Goal: Transaction & Acquisition: Purchase product/service

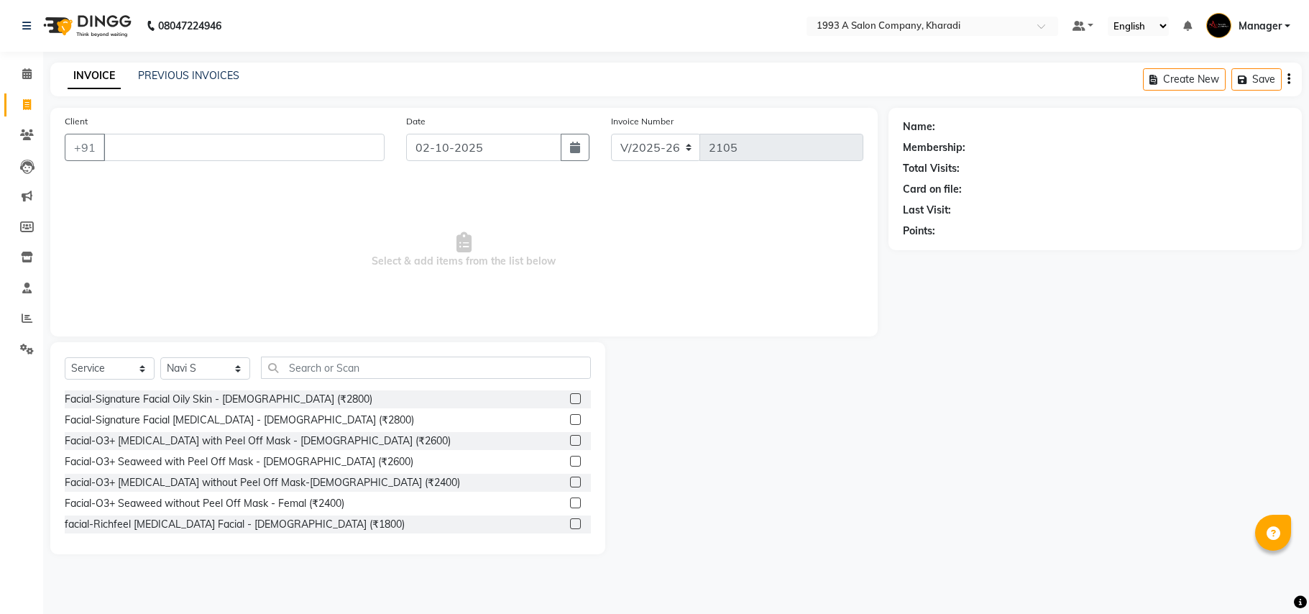
select select "651"
select select "service"
select select "90882"
click at [138, 147] on input "Client" at bounding box center [243, 147] width 281 height 27
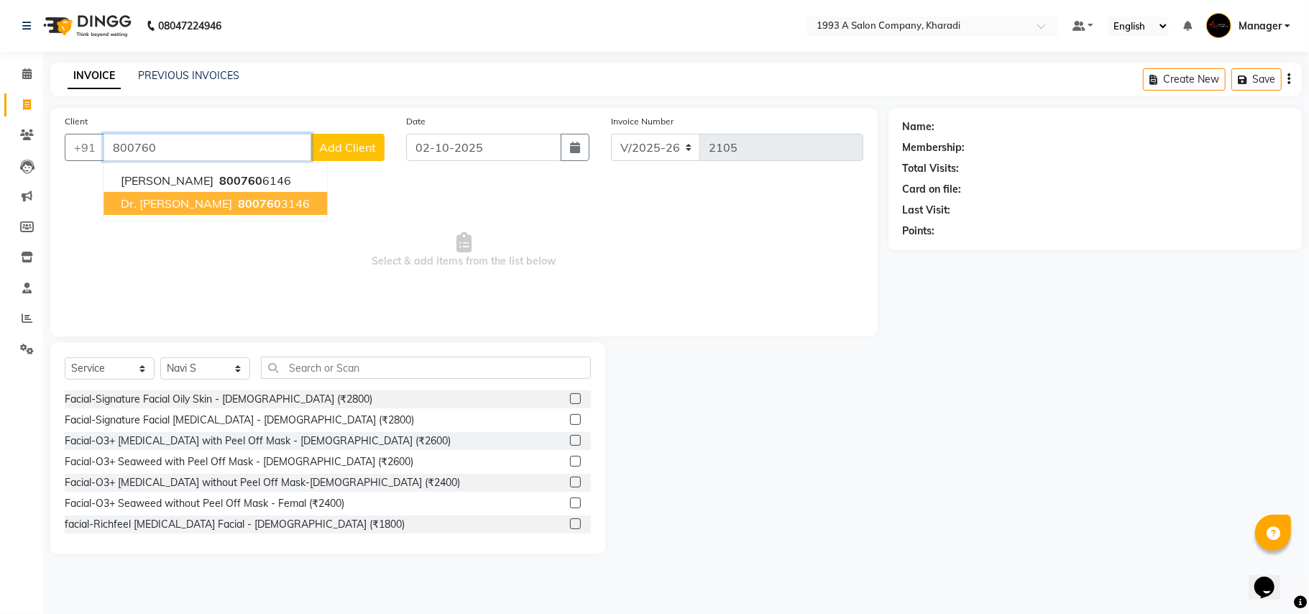
click at [164, 199] on span "Dr. [PERSON_NAME]" at bounding box center [176, 203] width 111 height 14
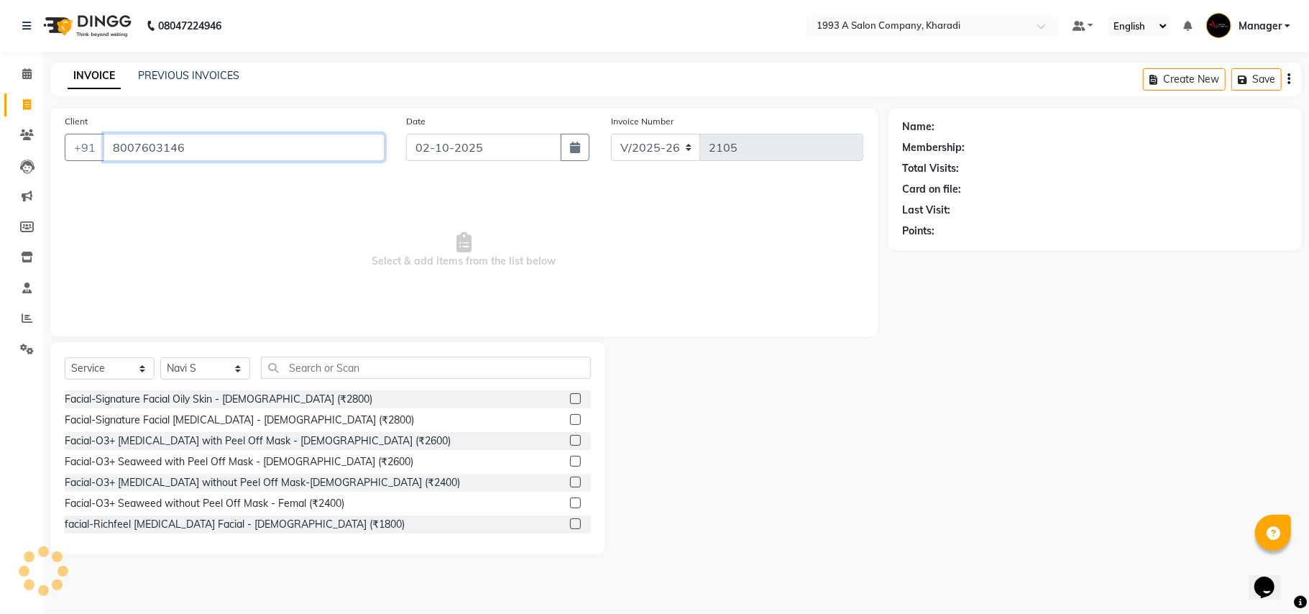
type input "8007603146"
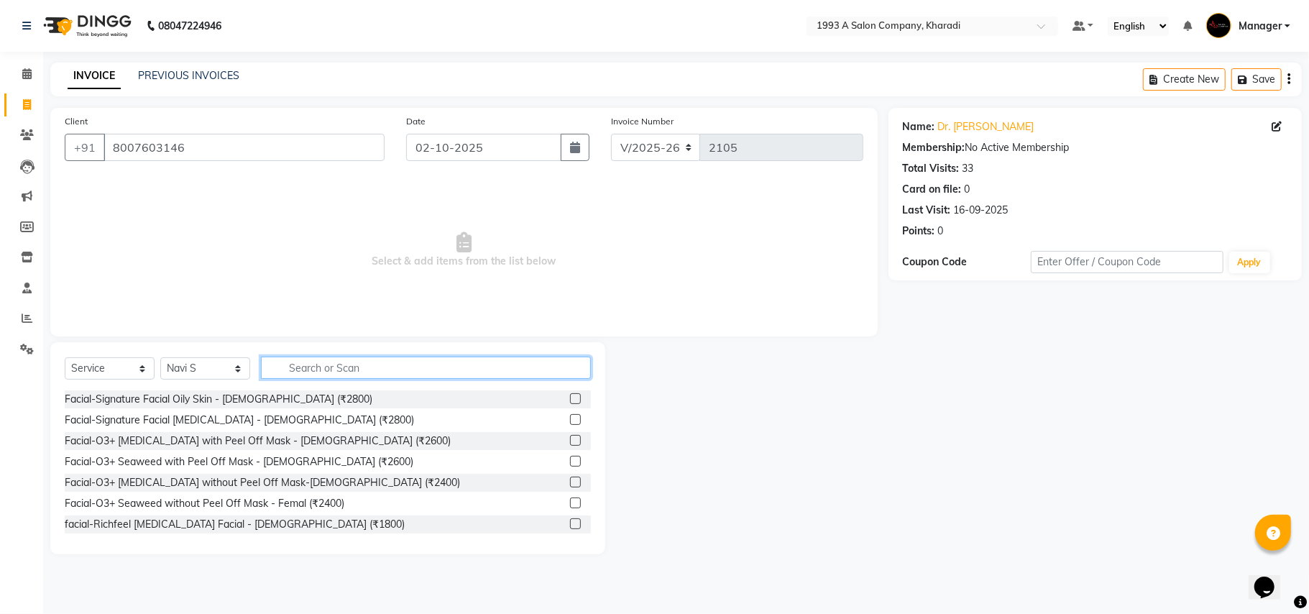
click at [331, 368] on input "text" at bounding box center [426, 367] width 330 height 22
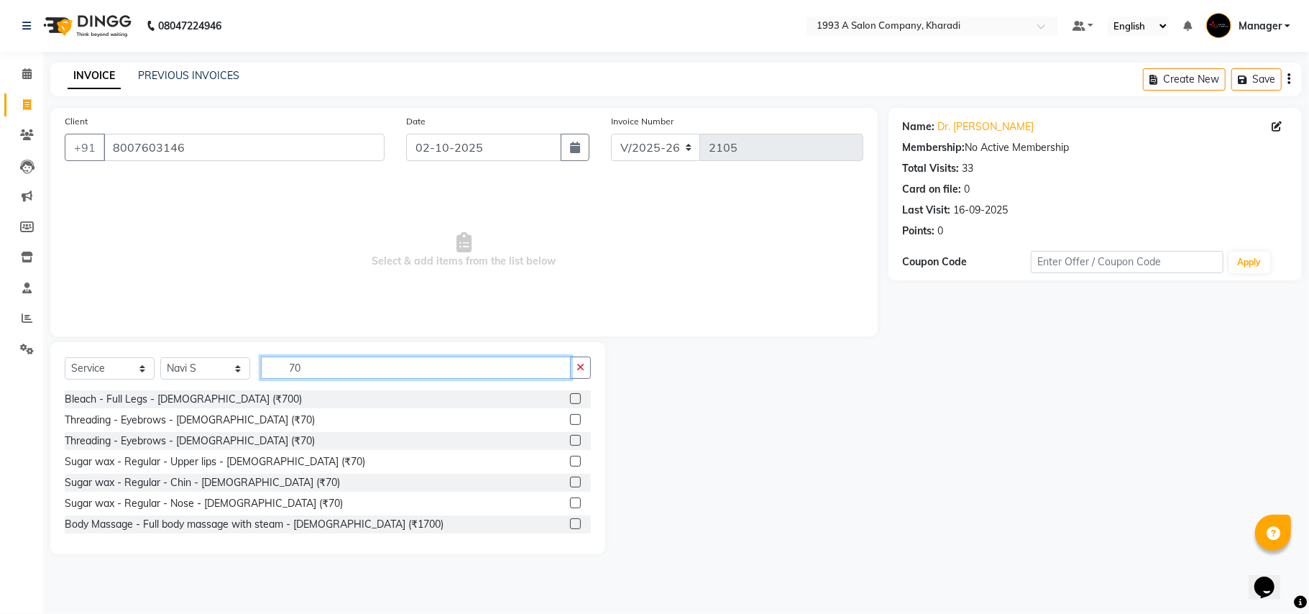
type input "70"
click at [239, 438] on div "Threading - Eyebrows - [DEMOGRAPHIC_DATA] (₹70)" at bounding box center [328, 441] width 526 height 18
click at [570, 443] on label at bounding box center [575, 440] width 11 height 11
click at [570, 443] on input "checkbox" at bounding box center [574, 440] width 9 height 9
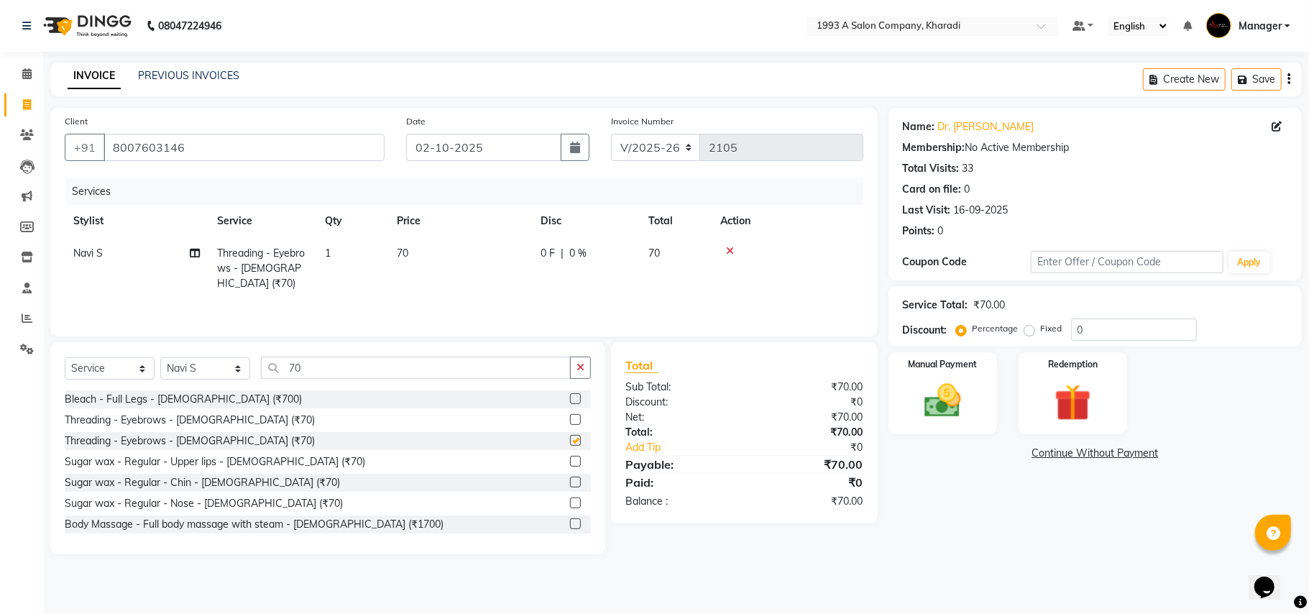
checkbox input "false"
click at [318, 368] on input "70" at bounding box center [416, 367] width 310 height 22
type input "7"
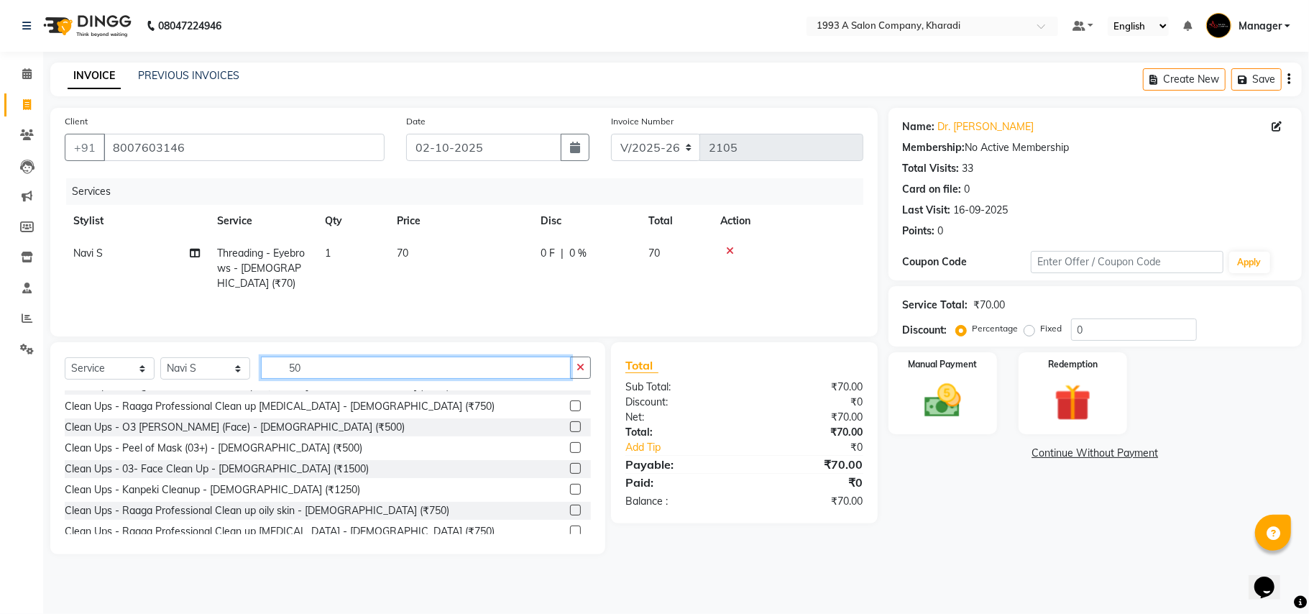
scroll to position [58, 0]
type input "5"
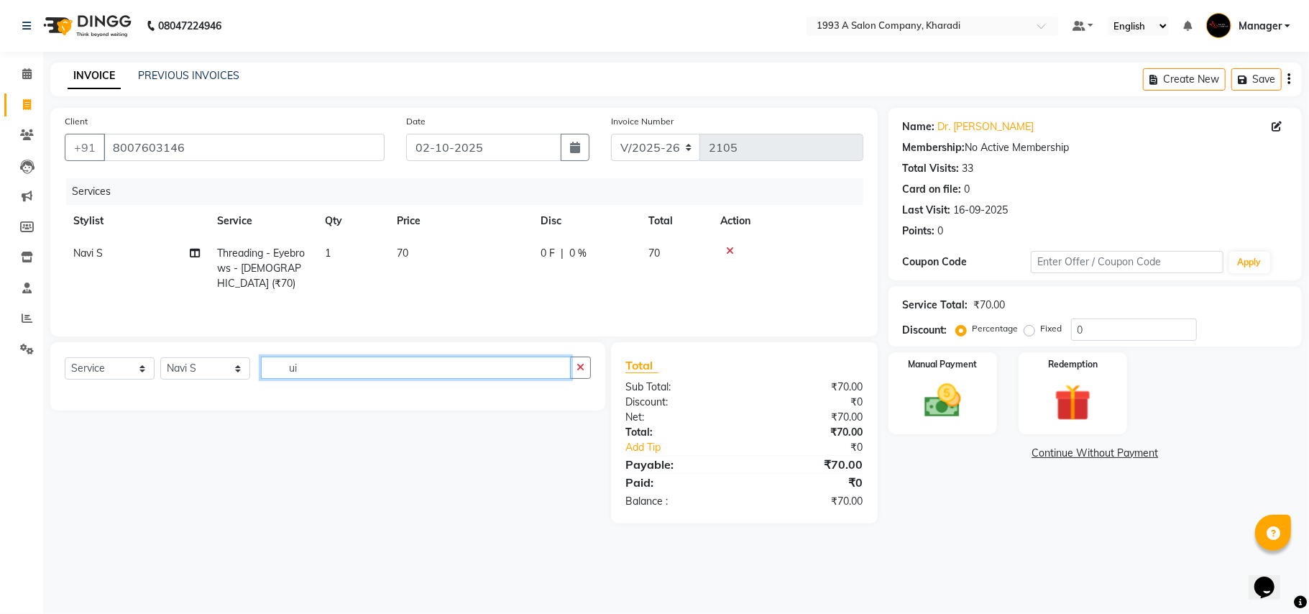
type input "u"
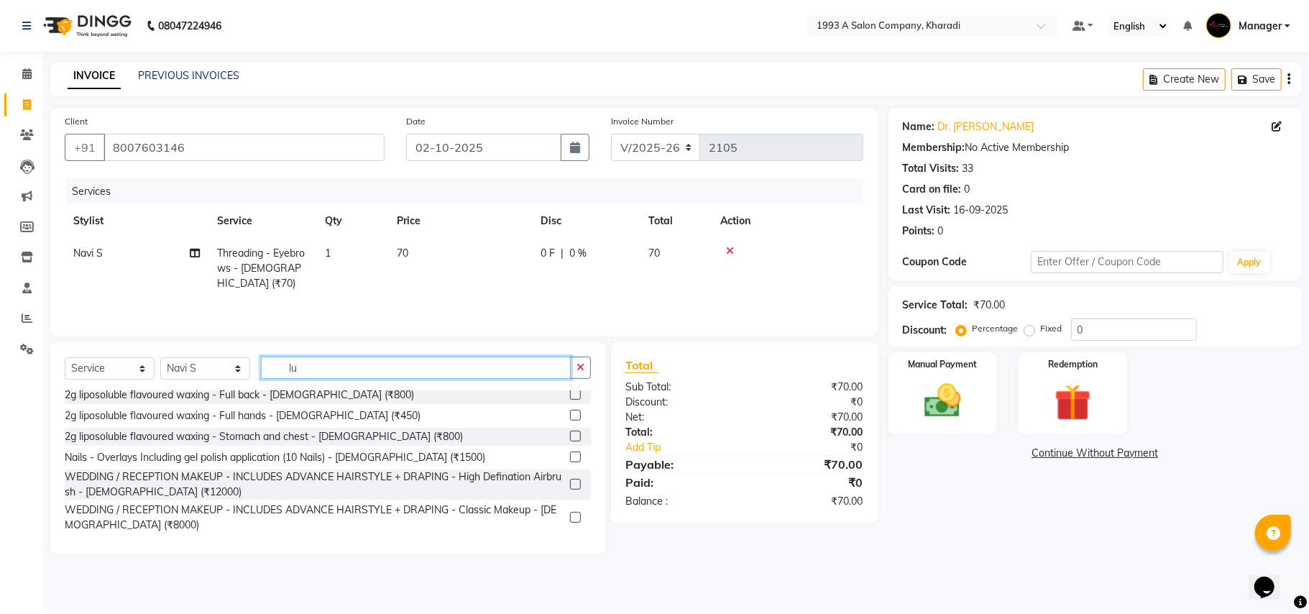
scroll to position [197, 0]
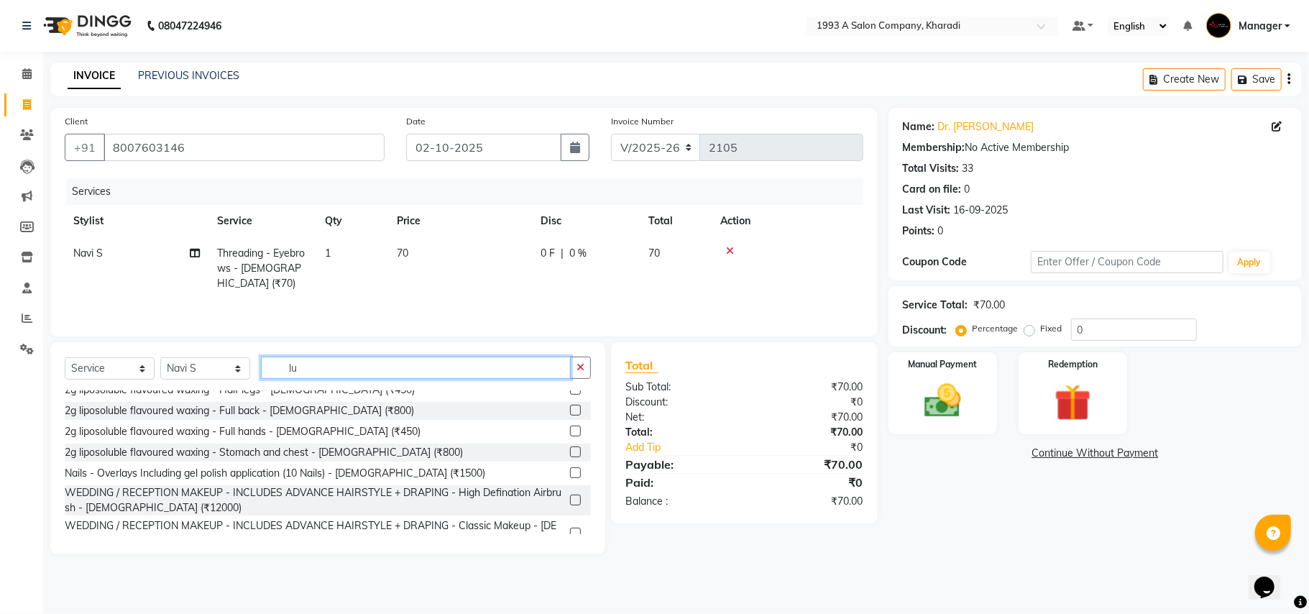
click at [302, 367] on input "lu" at bounding box center [416, 367] width 310 height 22
type input "l"
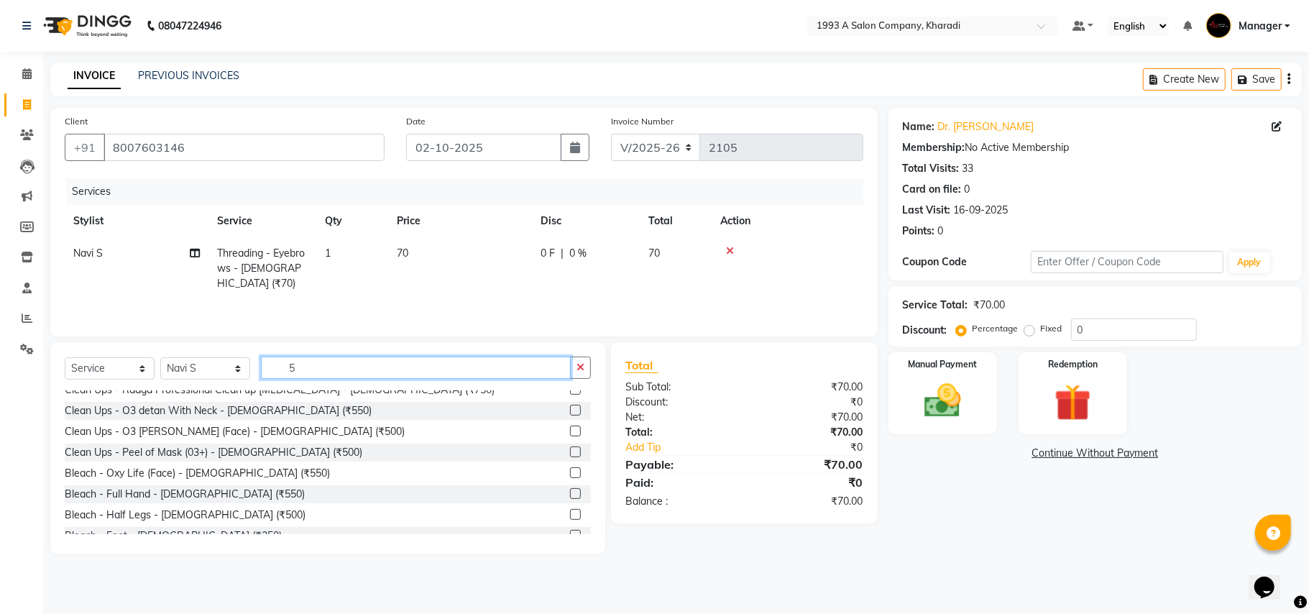
type input "50"
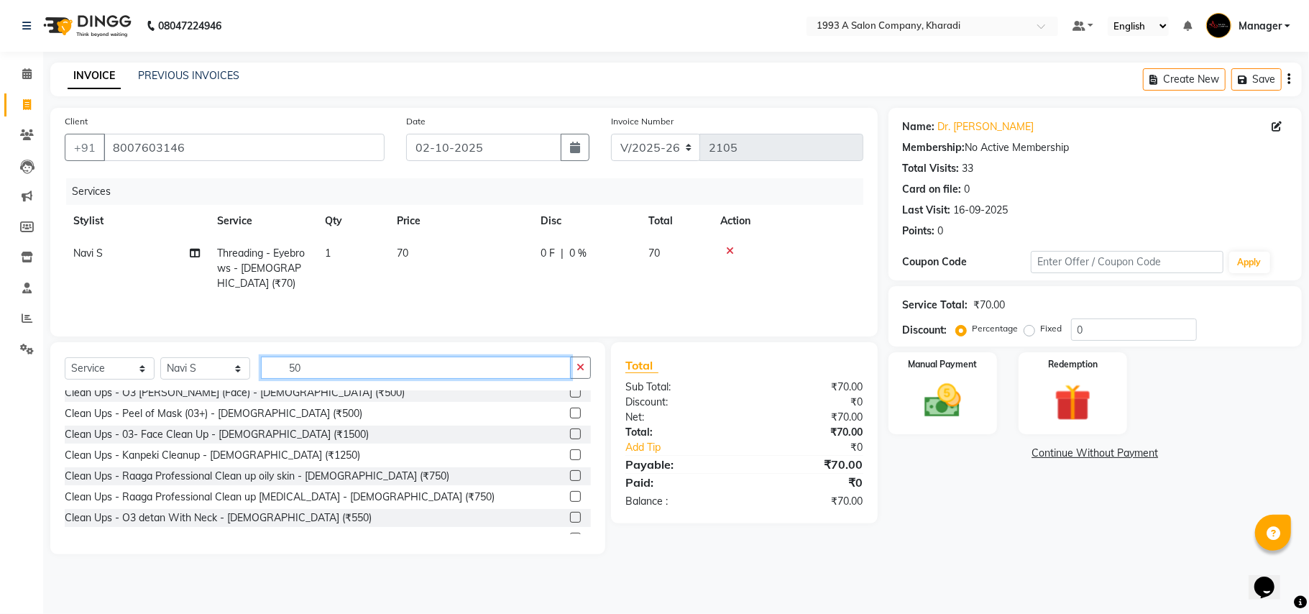
scroll to position [79, 0]
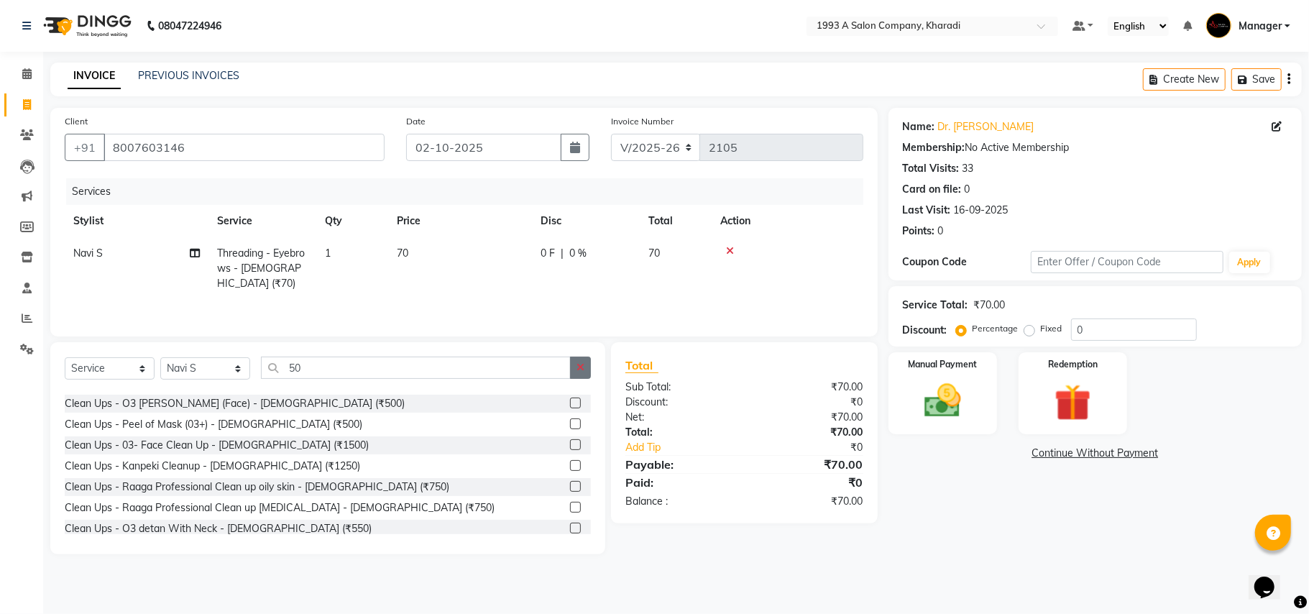
click at [584, 367] on button "button" at bounding box center [580, 367] width 21 height 22
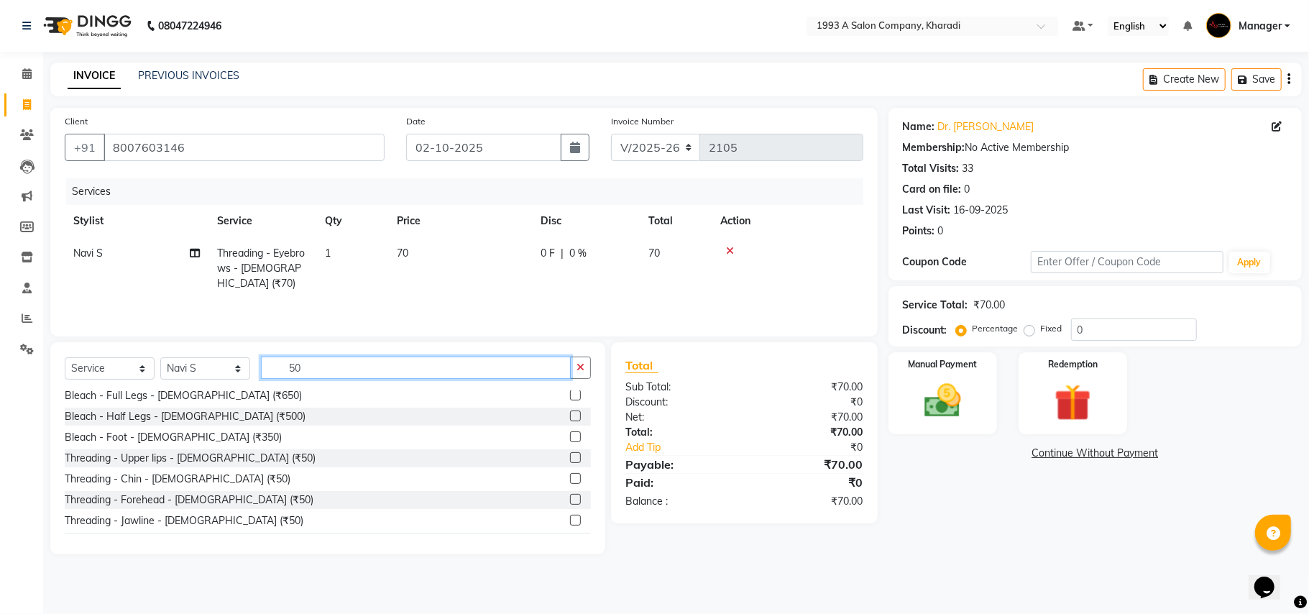
scroll to position [407, 0]
type input "50"
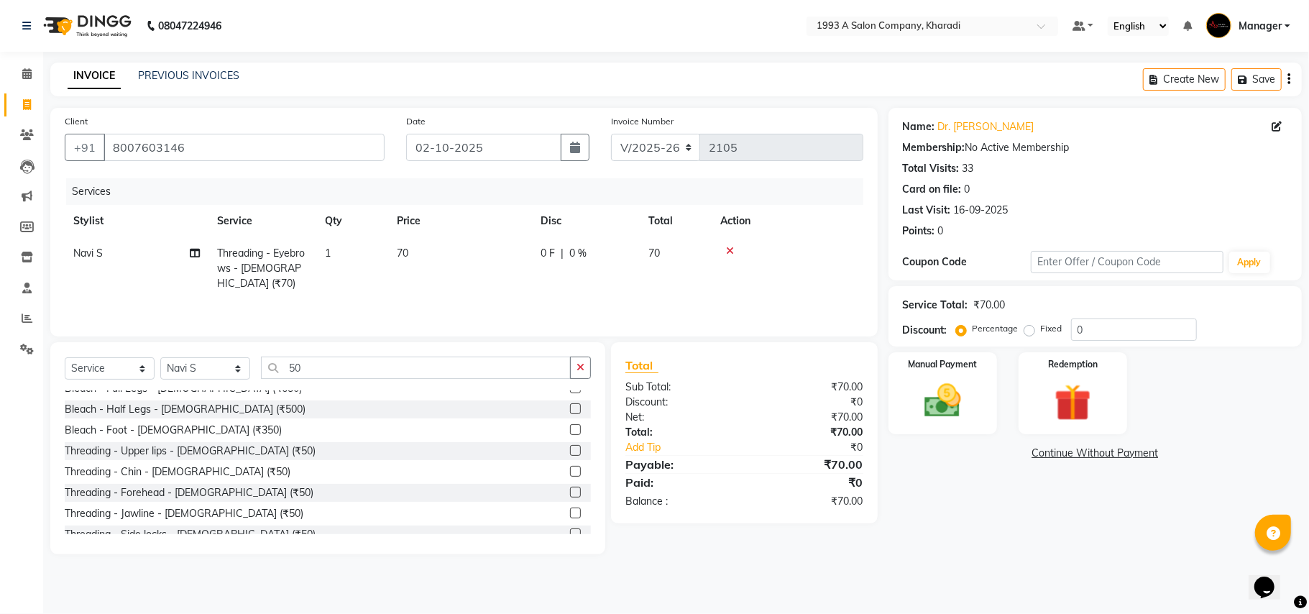
click at [570, 446] on label at bounding box center [575, 450] width 11 height 11
click at [570, 446] on input "checkbox" at bounding box center [574, 450] width 9 height 9
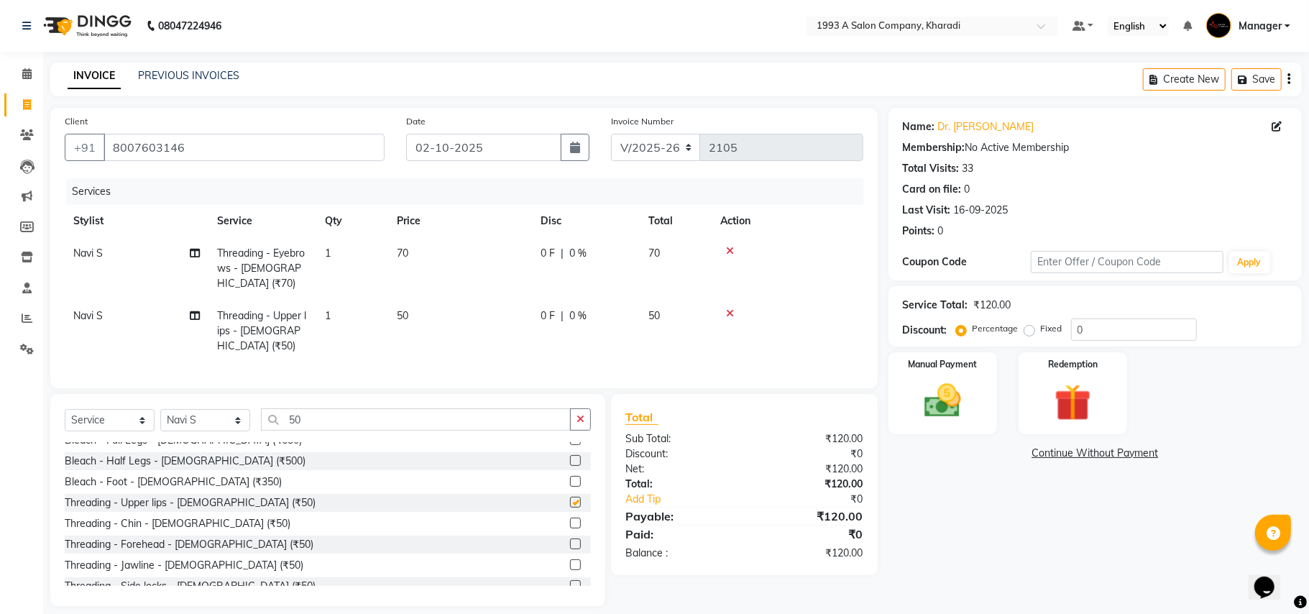
checkbox input "false"
click at [268, 309] on span "Threading - Upper lips - [DEMOGRAPHIC_DATA] (₹50)" at bounding box center [261, 330] width 89 height 43
select select "90882"
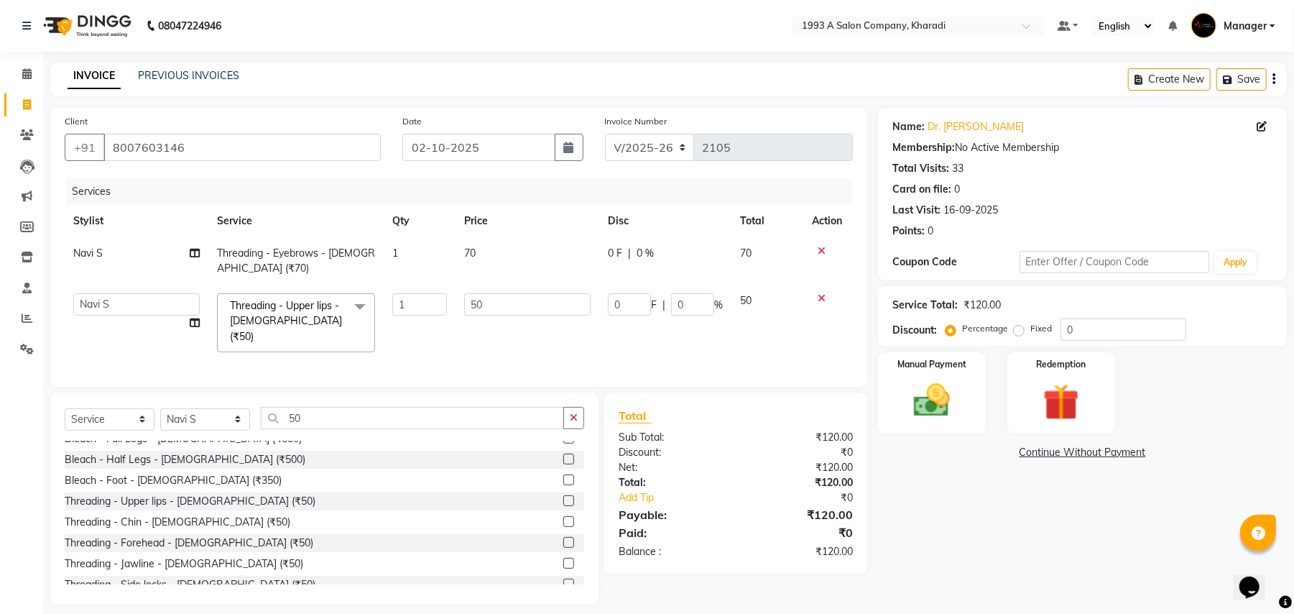
click at [823, 295] on icon at bounding box center [822, 298] width 8 height 10
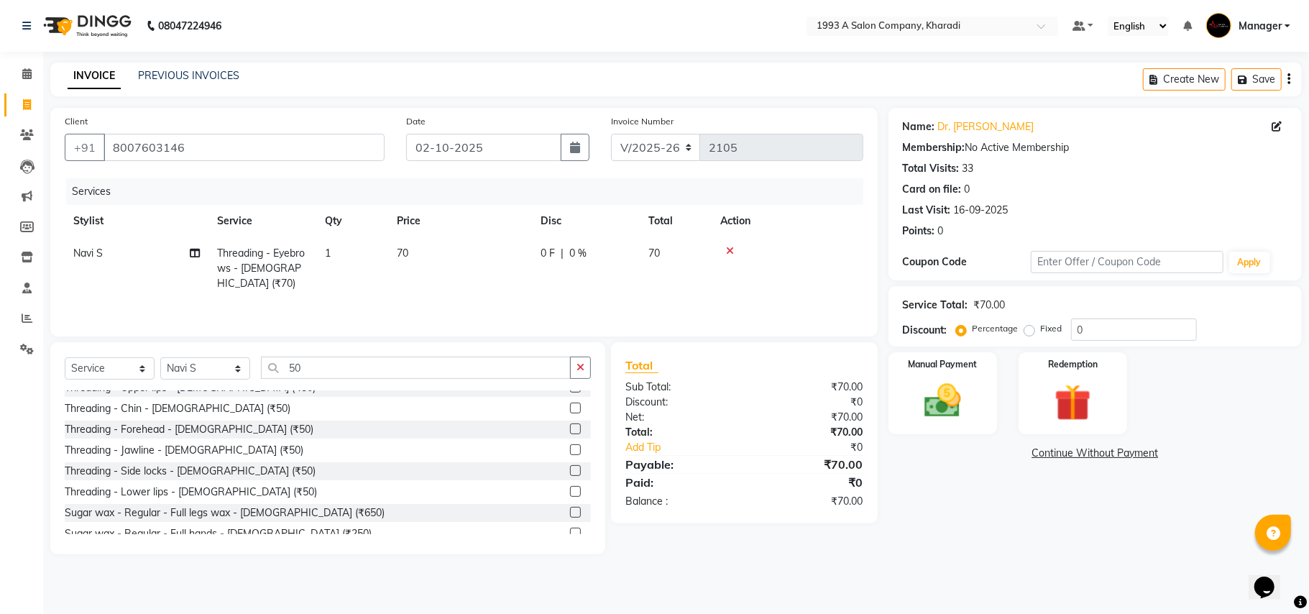
scroll to position [471, 0]
click at [686, 213] on th "Total" at bounding box center [676, 221] width 72 height 32
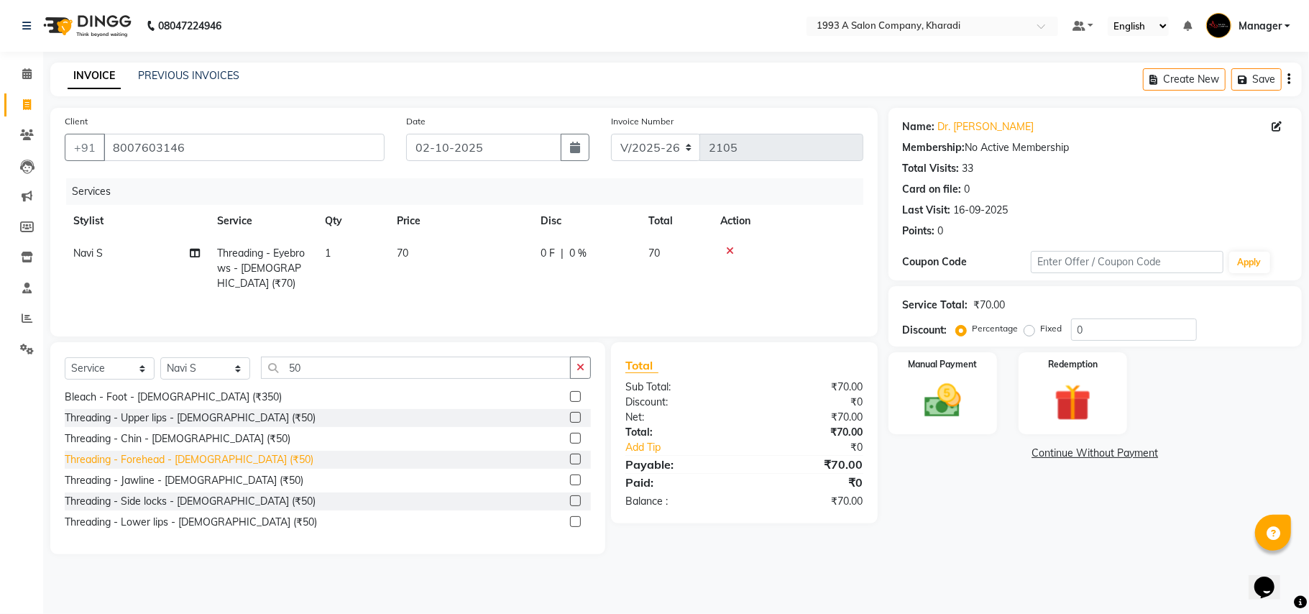
scroll to position [438, 0]
click at [570, 420] on label at bounding box center [575, 419] width 11 height 11
click at [570, 420] on input "checkbox" at bounding box center [574, 419] width 9 height 9
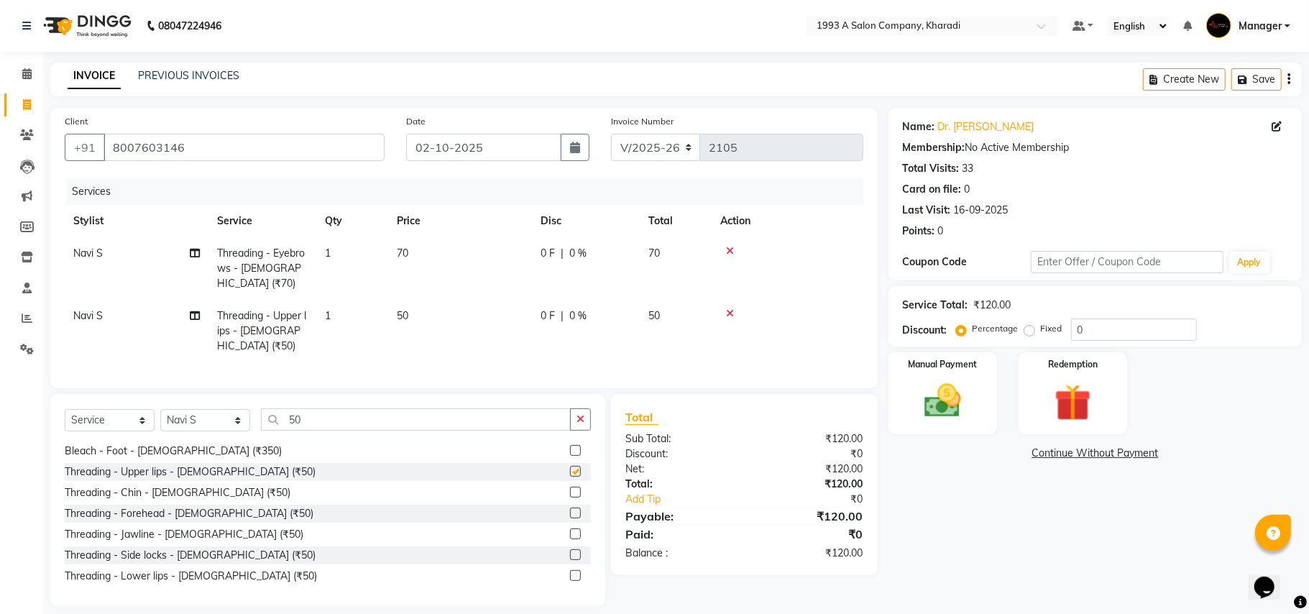
checkbox input "false"
click at [726, 249] on icon at bounding box center [730, 251] width 8 height 10
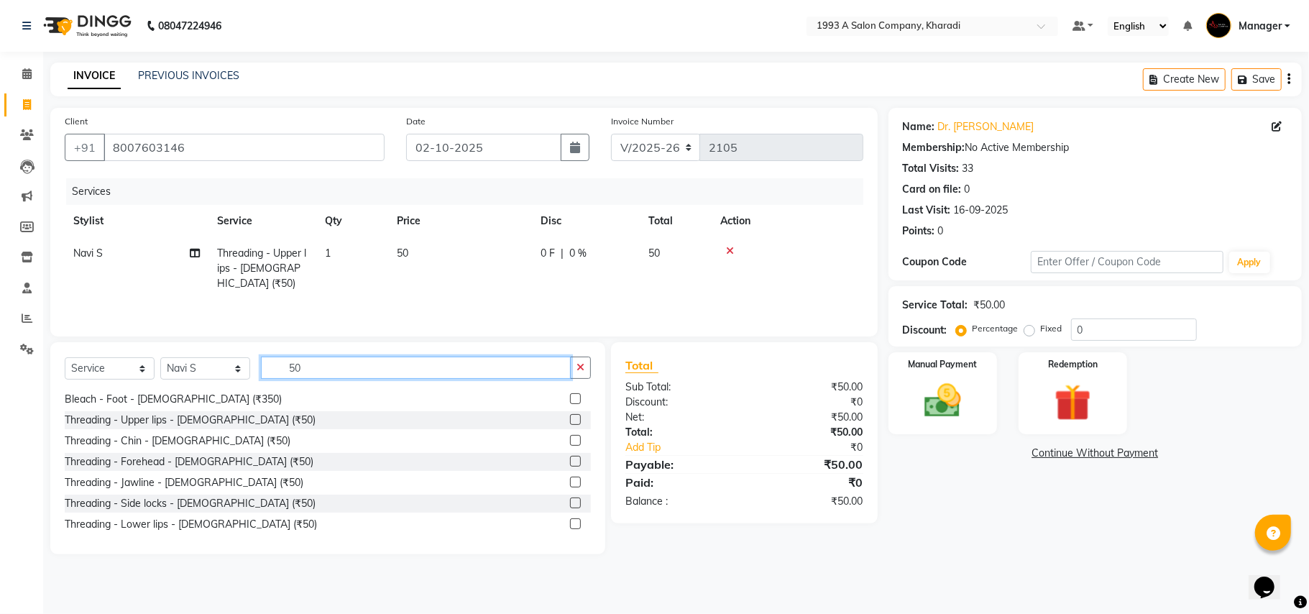
click at [312, 365] on input "50" at bounding box center [416, 367] width 310 height 22
type input "5"
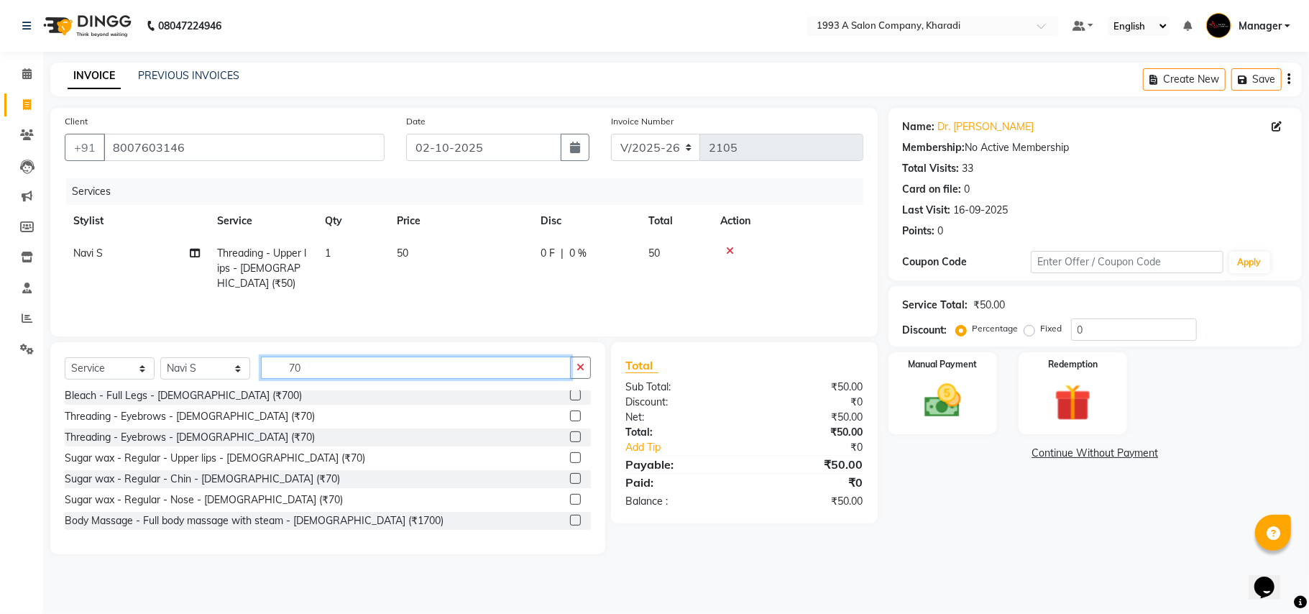
scroll to position [0, 0]
type input "70"
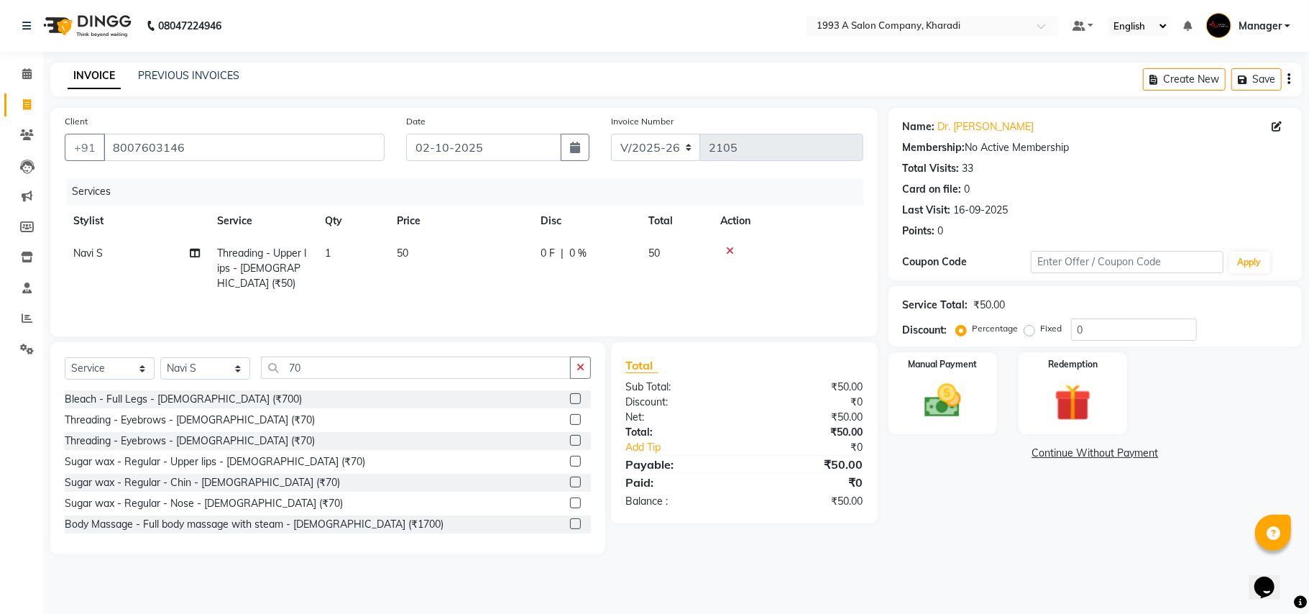
click at [239, 420] on div "Threading - Eyebrows - [DEMOGRAPHIC_DATA] (₹70)" at bounding box center [328, 420] width 526 height 18
click at [570, 418] on label at bounding box center [575, 419] width 11 height 11
click at [570, 418] on input "checkbox" at bounding box center [574, 419] width 9 height 9
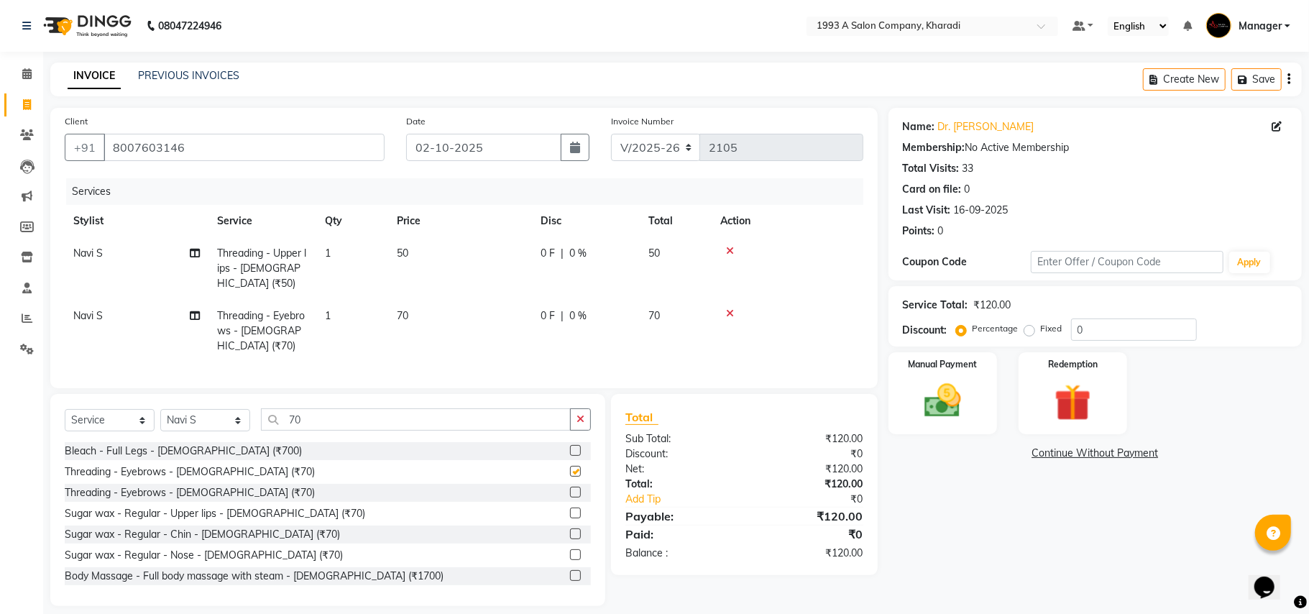
checkbox input "false"
click at [312, 408] on input "70" at bounding box center [416, 419] width 310 height 22
type input "7"
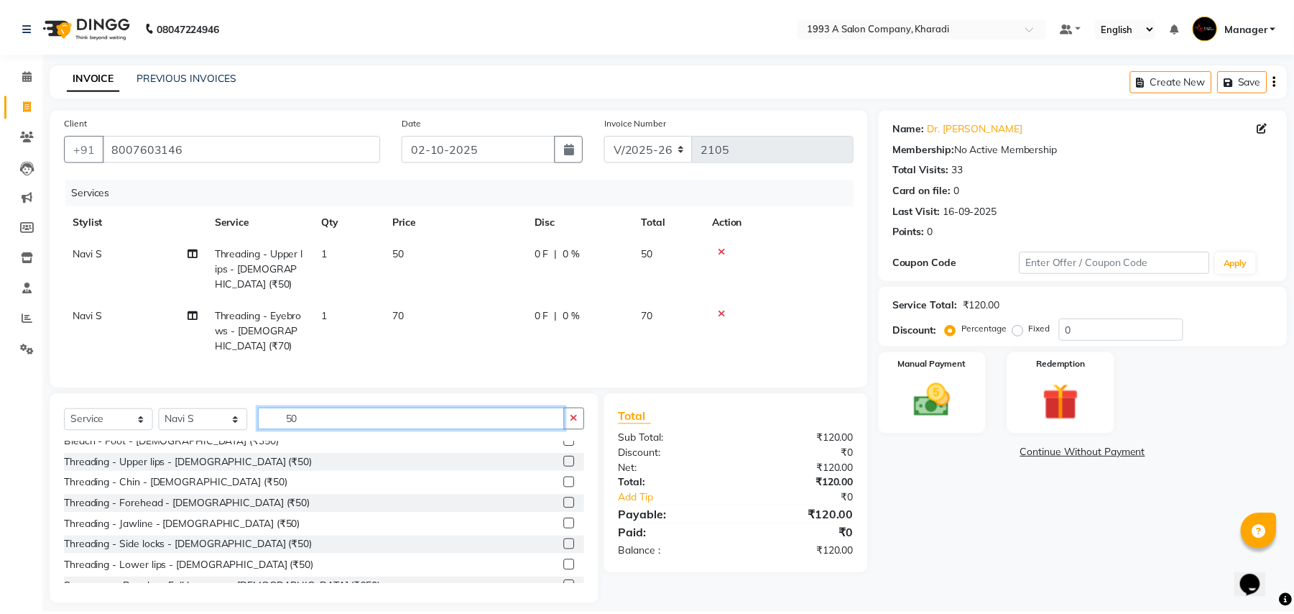
scroll to position [447, 0]
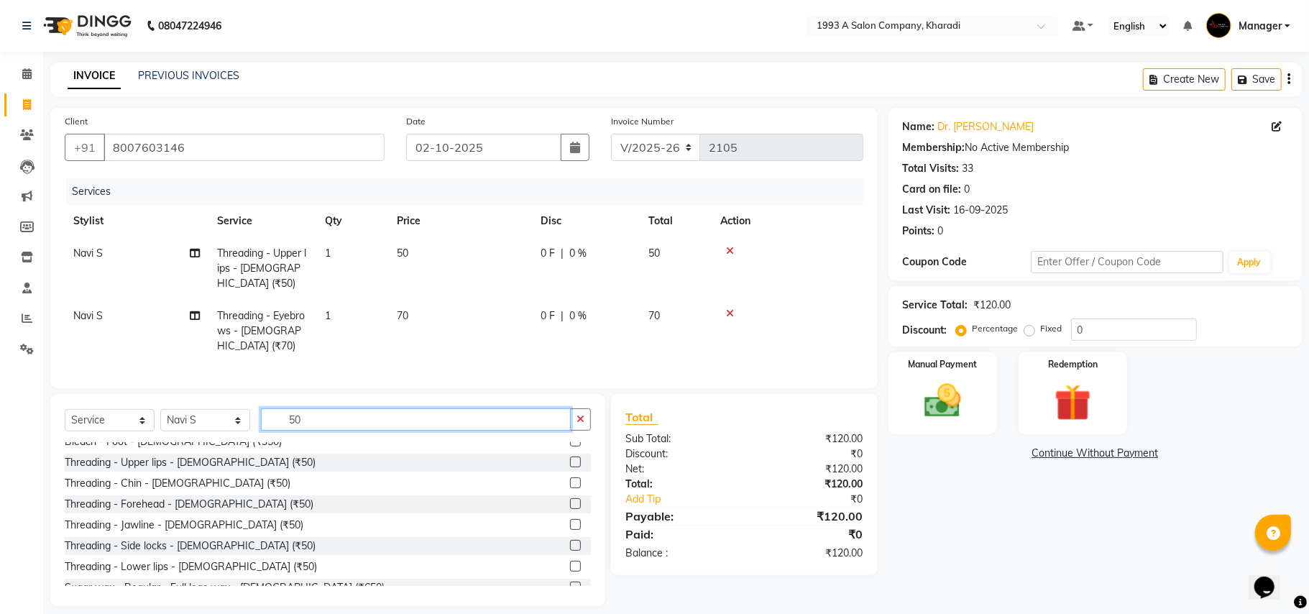
type input "50"
click at [570, 498] on label at bounding box center [575, 503] width 11 height 11
click at [570, 499] on input "checkbox" at bounding box center [574, 503] width 9 height 9
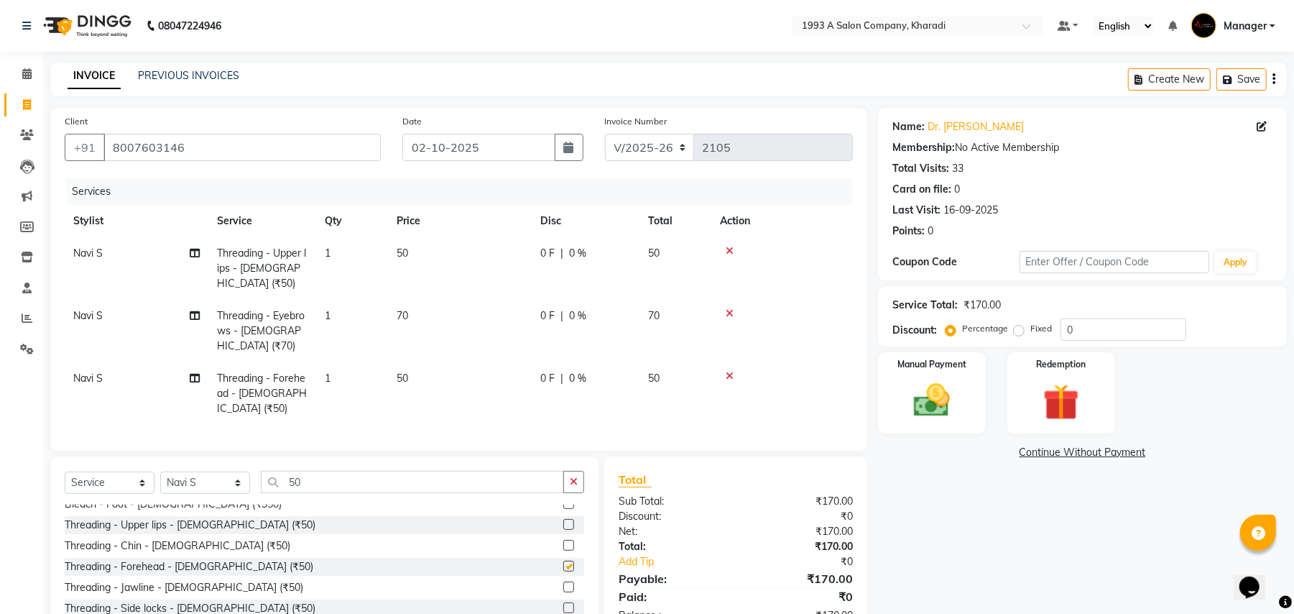
checkbox input "false"
click at [923, 397] on img at bounding box center [932, 401] width 62 height 44
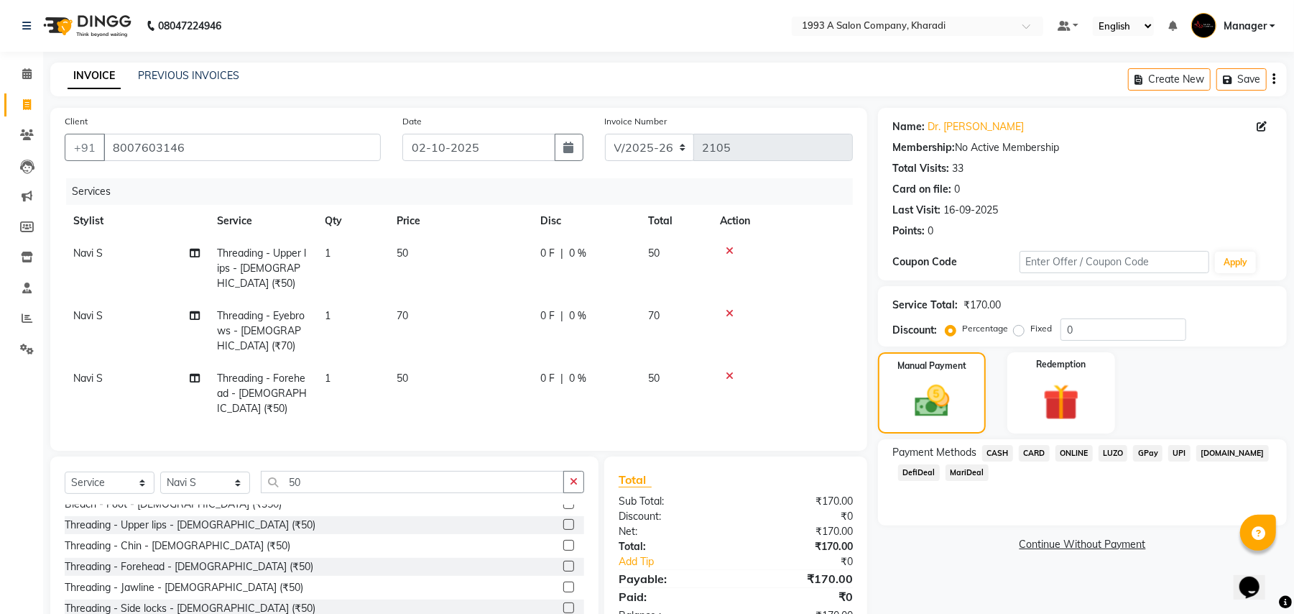
click at [1006, 455] on span "CASH" at bounding box center [997, 453] width 31 height 17
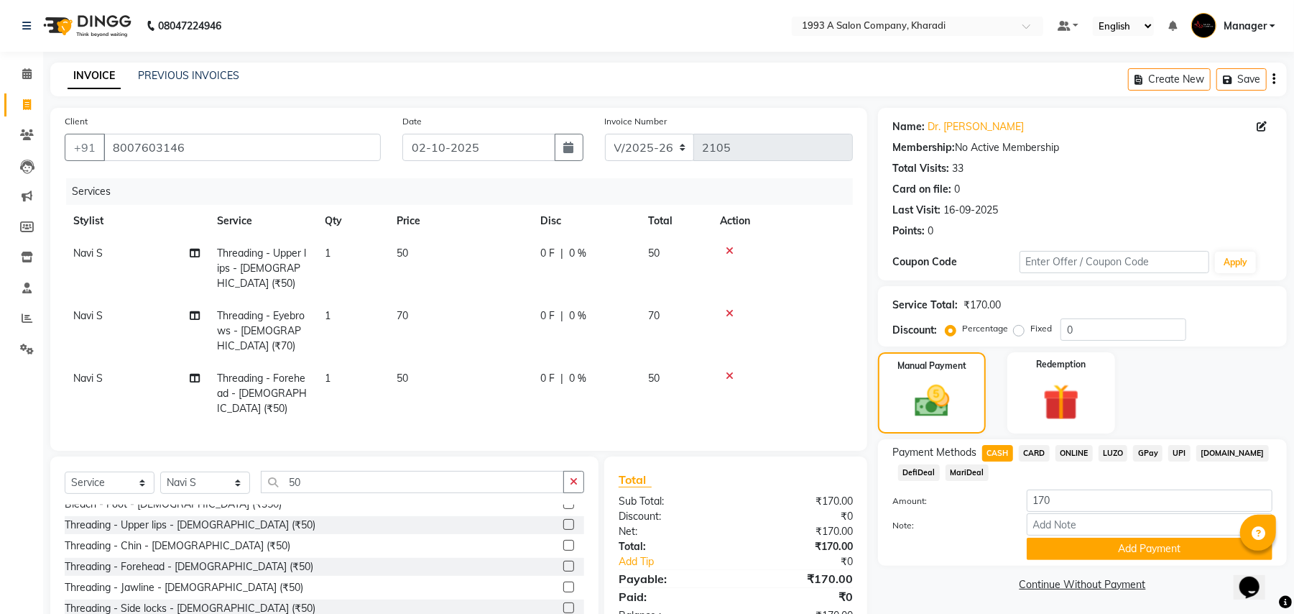
click at [90, 253] on span "Navi S" at bounding box center [87, 253] width 29 height 13
select select "90882"
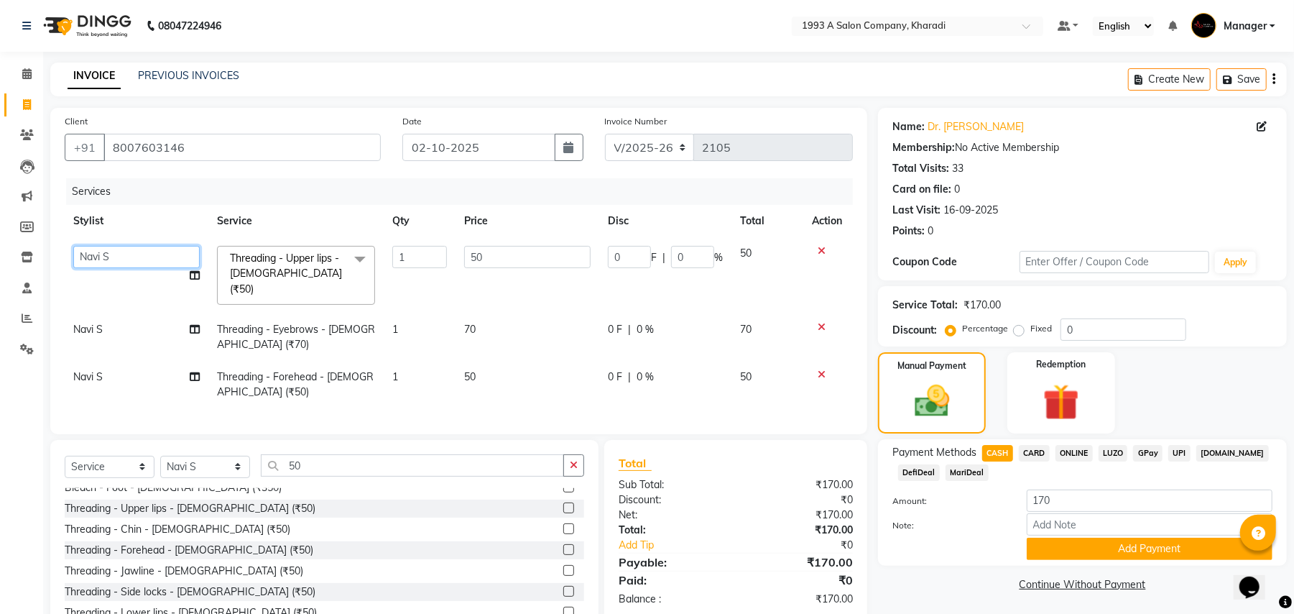
click at [88, 248] on select "[PERSON_NAME] [PERSON_NAME] Manager [PERSON_NAME] S Neha Tigote [PERSON_NAME] […" at bounding box center [136, 257] width 126 height 22
select select "53074"
click at [89, 323] on span "Navi S" at bounding box center [87, 329] width 29 height 13
select select "90882"
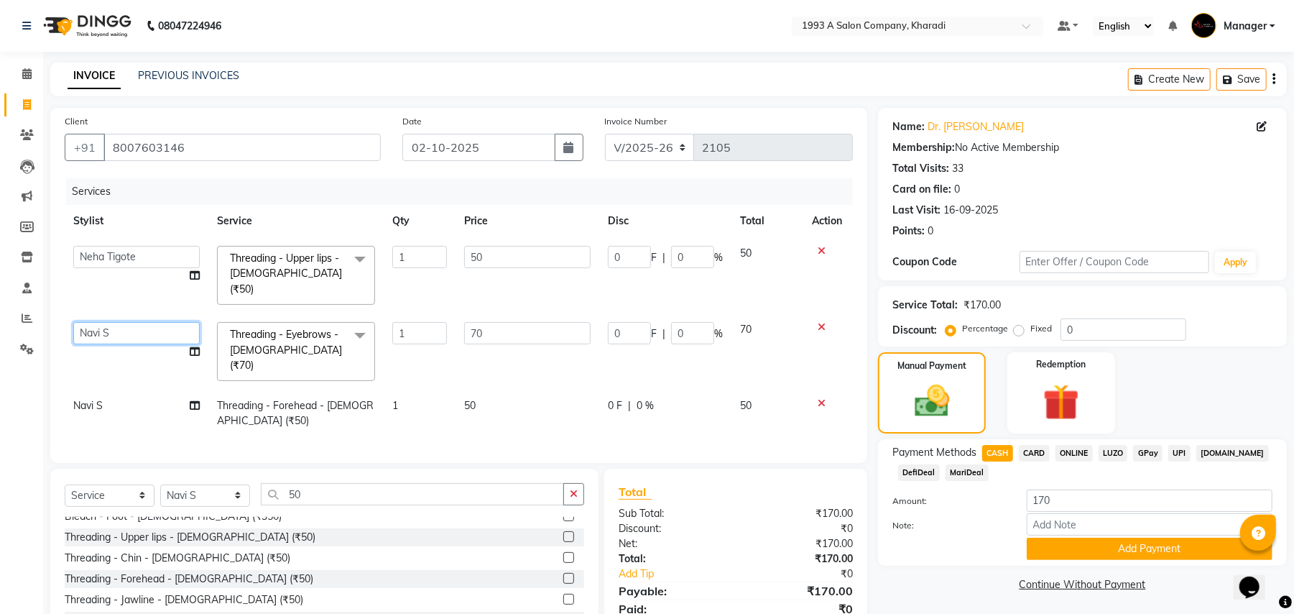
click at [111, 322] on select "[PERSON_NAME] [PERSON_NAME] Manager [PERSON_NAME] S Neha Tigote [PERSON_NAME] […" at bounding box center [136, 333] width 126 height 22
select select "53074"
click at [124, 390] on td "Navi S" at bounding box center [137, 413] width 144 height 47
select select "90882"
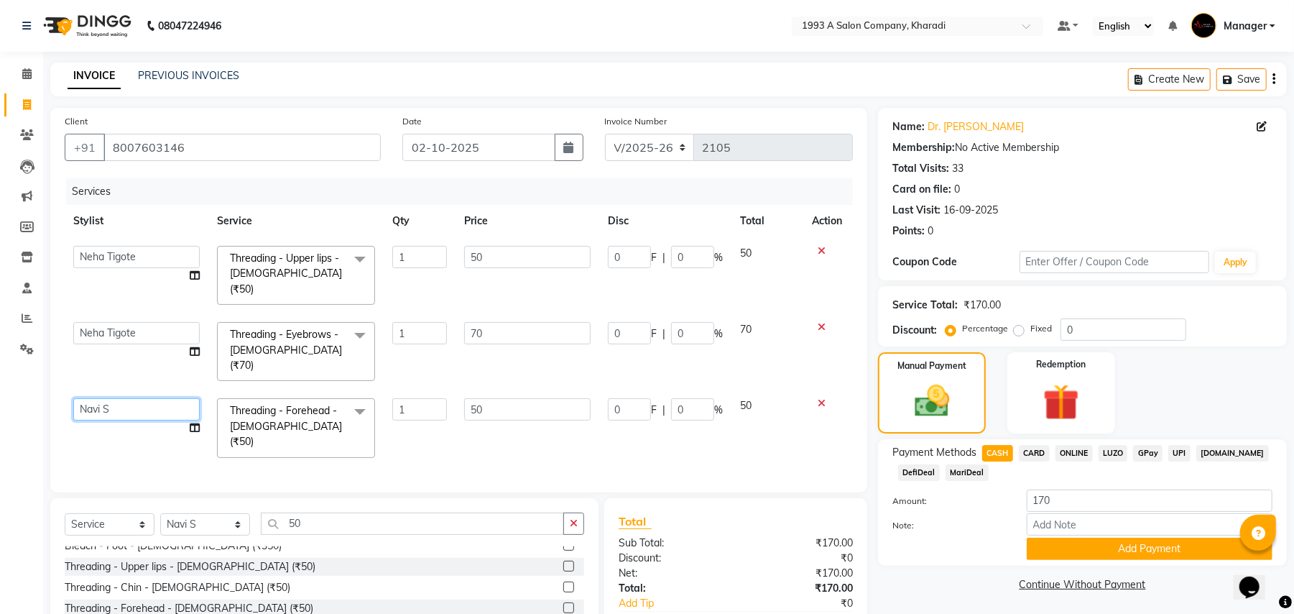
click at [122, 398] on select "[PERSON_NAME] [PERSON_NAME] Manager [PERSON_NAME] S Neha Tigote [PERSON_NAME] […" at bounding box center [136, 409] width 126 height 22
select select "53074"
click at [1076, 542] on button "Add Payment" at bounding box center [1150, 549] width 246 height 22
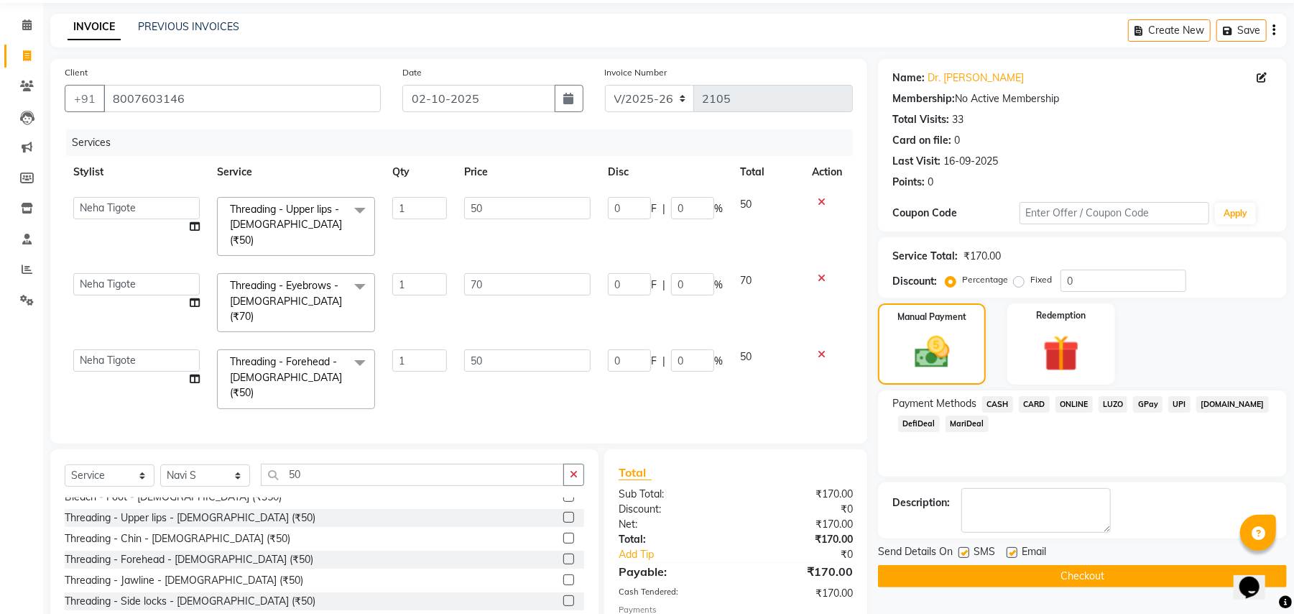
scroll to position [107, 0]
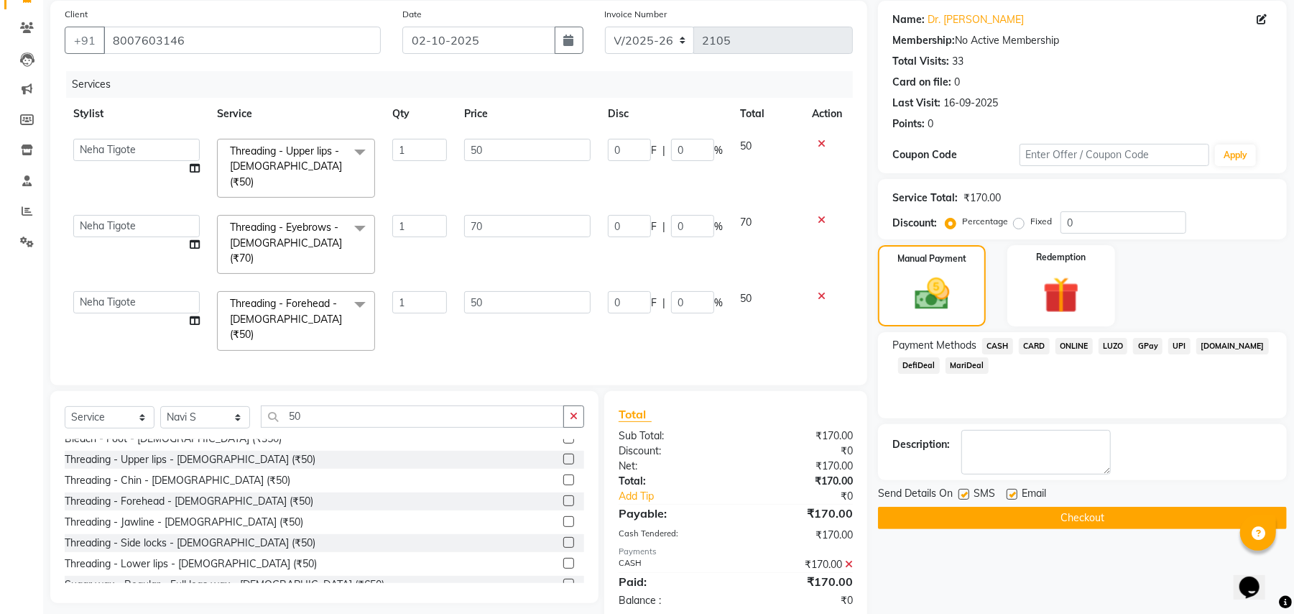
click at [1077, 513] on button "Checkout" at bounding box center [1082, 518] width 409 height 22
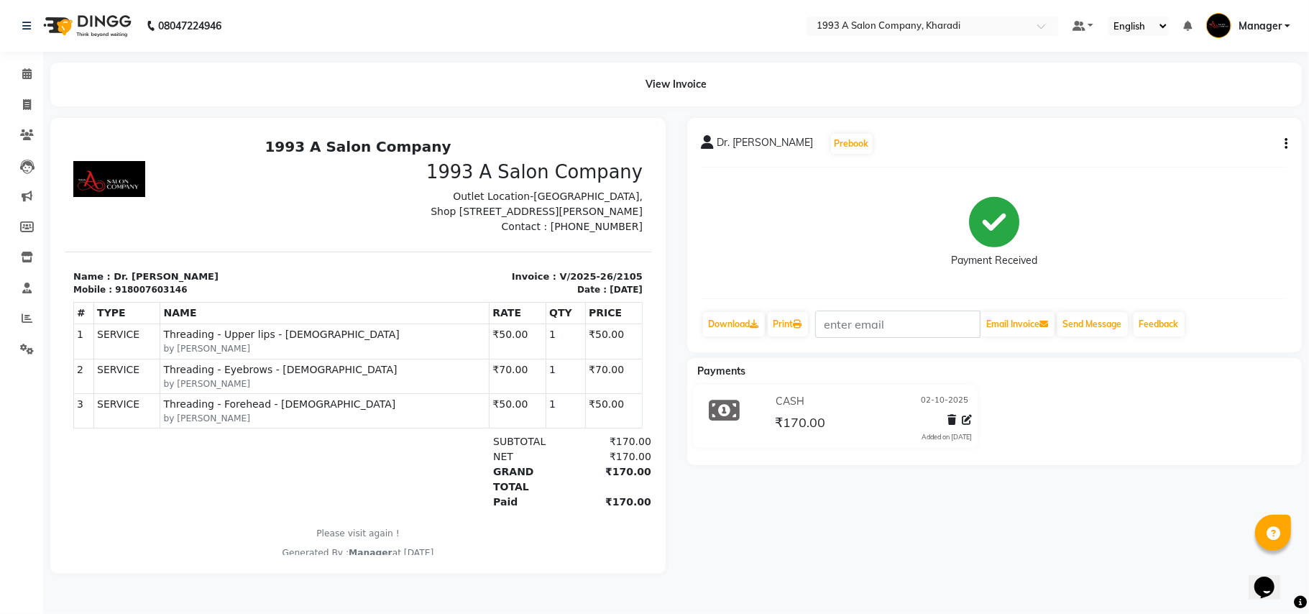
select select "service"
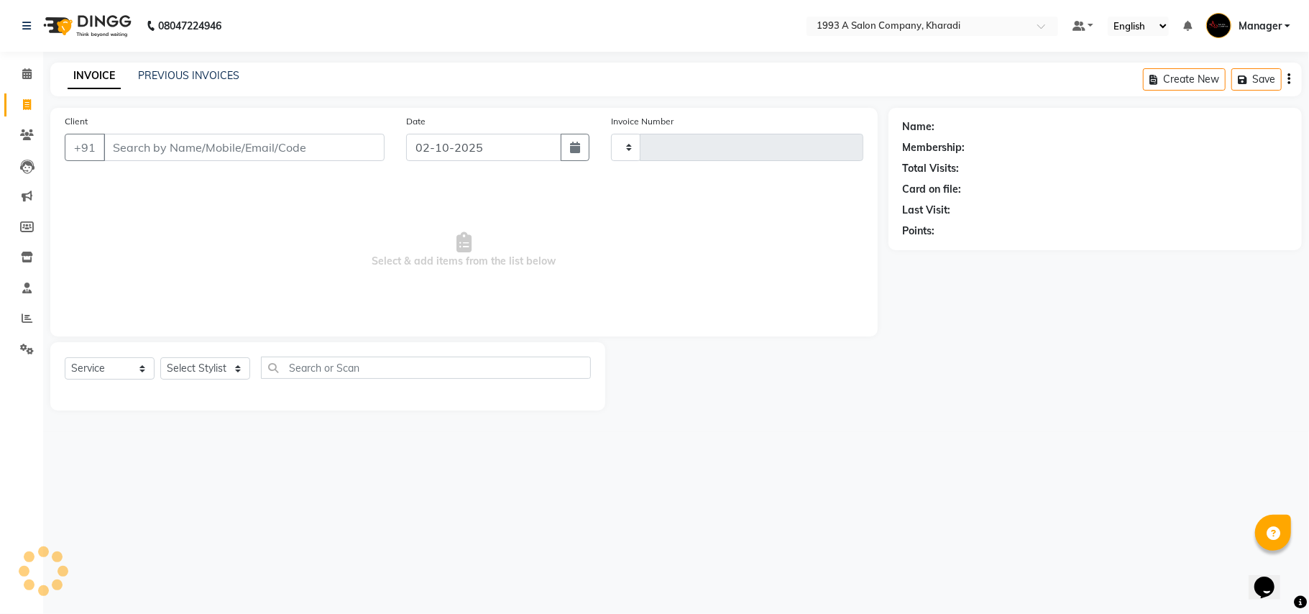
type input "2106"
select select "651"
select select "13350"
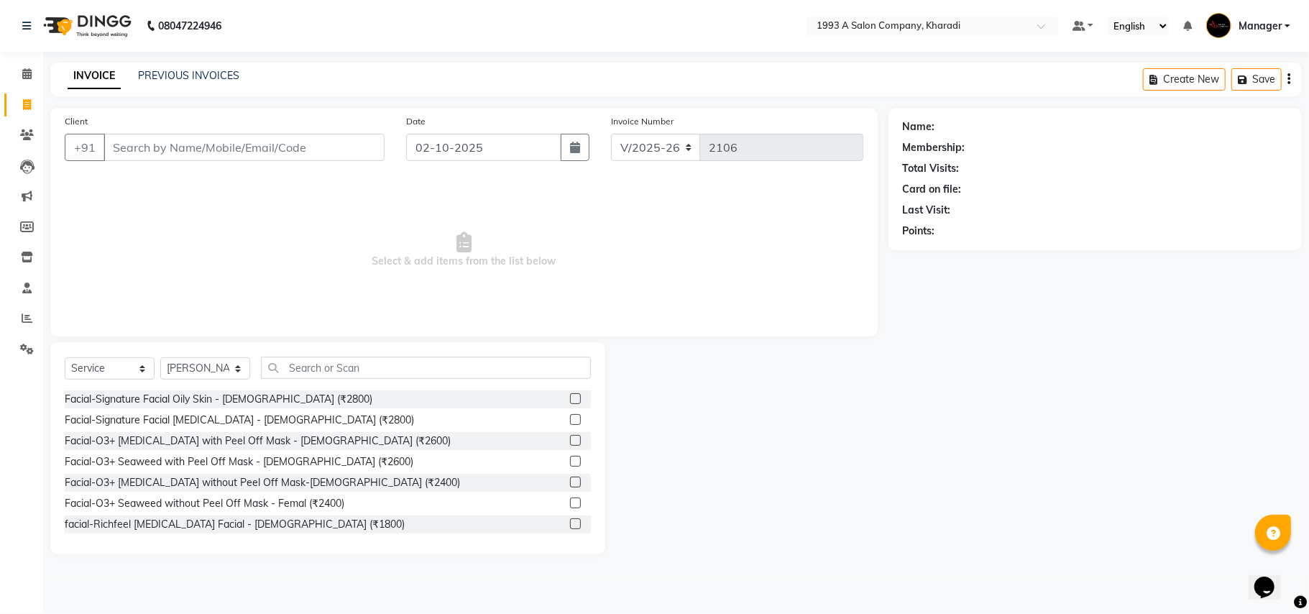
click at [147, 151] on input "Client" at bounding box center [243, 147] width 281 height 27
click at [131, 147] on input "Client" at bounding box center [243, 147] width 281 height 27
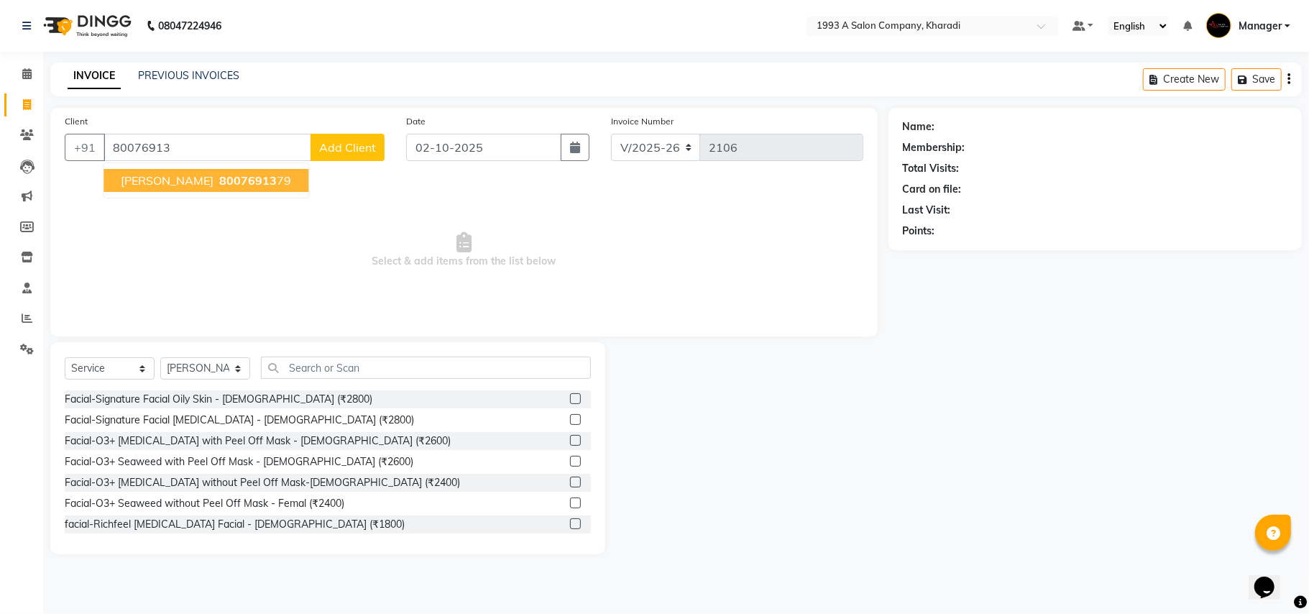
click at [167, 173] on span "[PERSON_NAME]" at bounding box center [167, 180] width 93 height 14
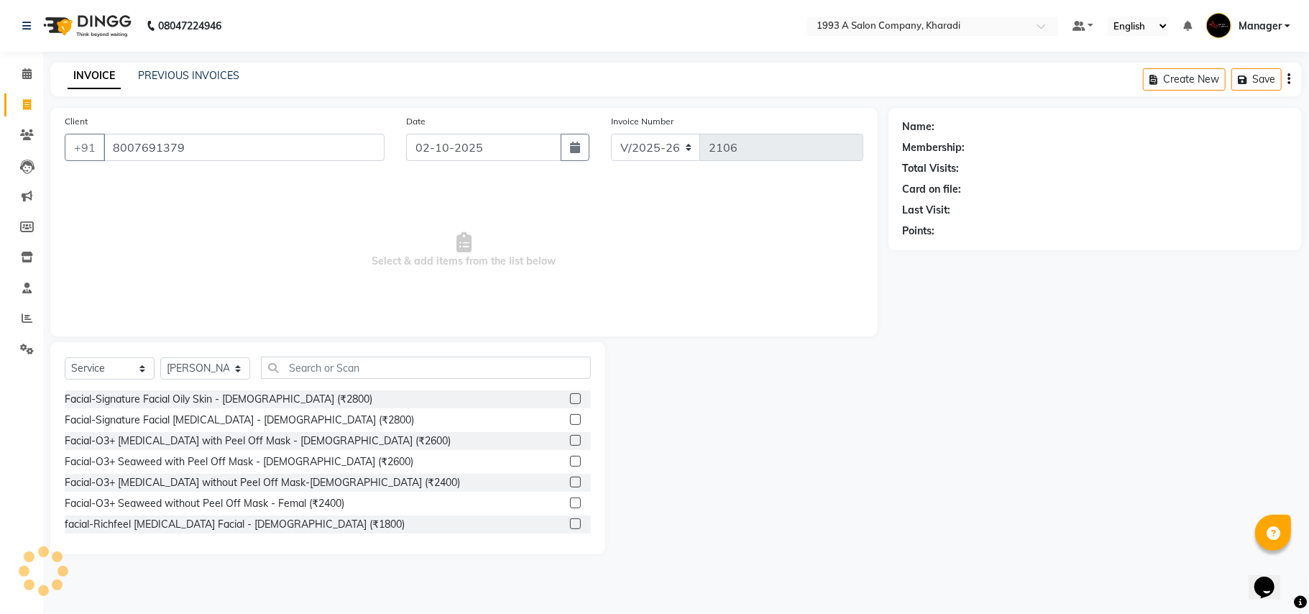
type input "8007691379"
select select "1: Object"
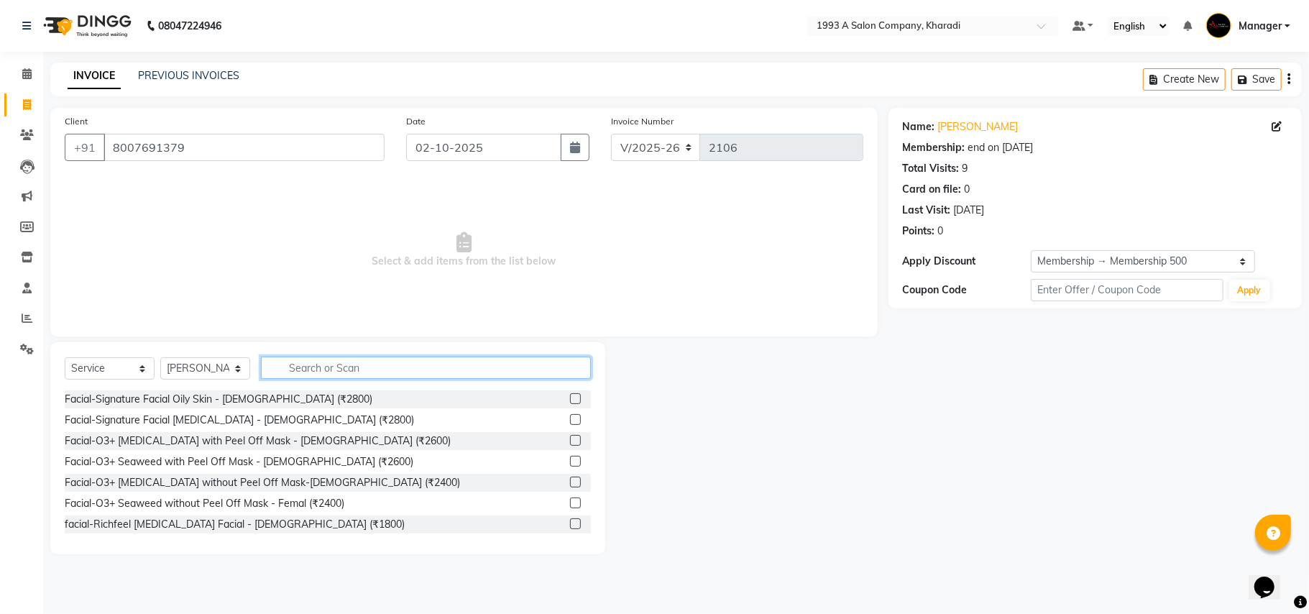
click at [302, 369] on input "text" at bounding box center [426, 367] width 330 height 22
type input "1000"
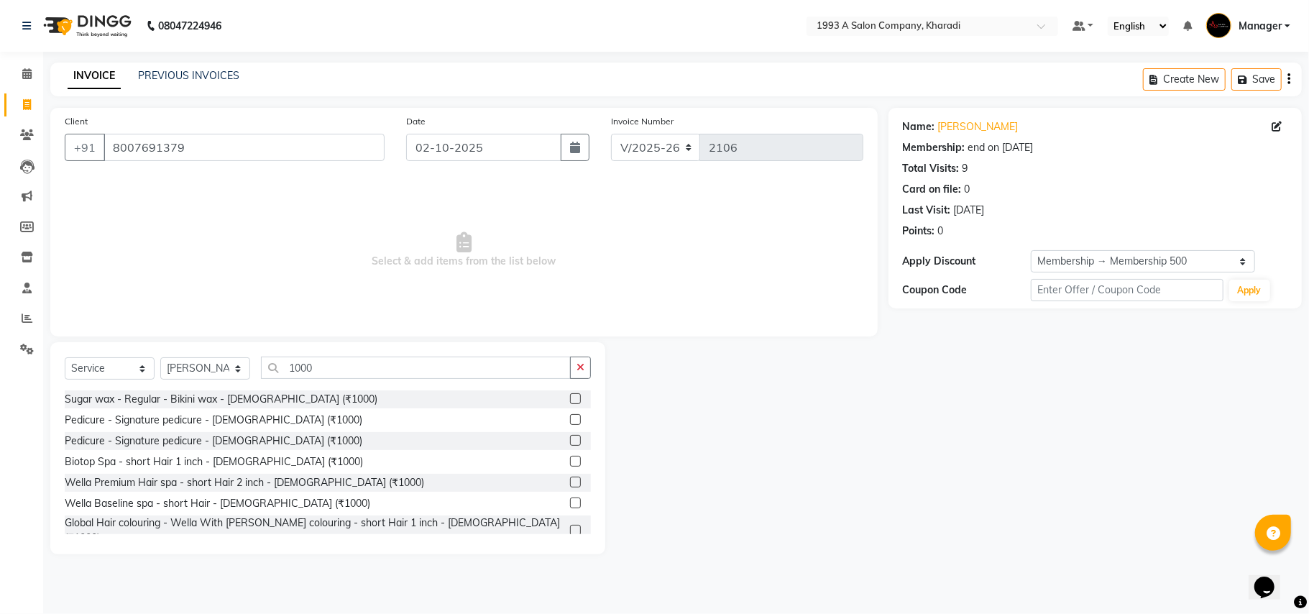
click at [570, 436] on label at bounding box center [575, 440] width 11 height 11
click at [570, 436] on input "checkbox" at bounding box center [574, 440] width 9 height 9
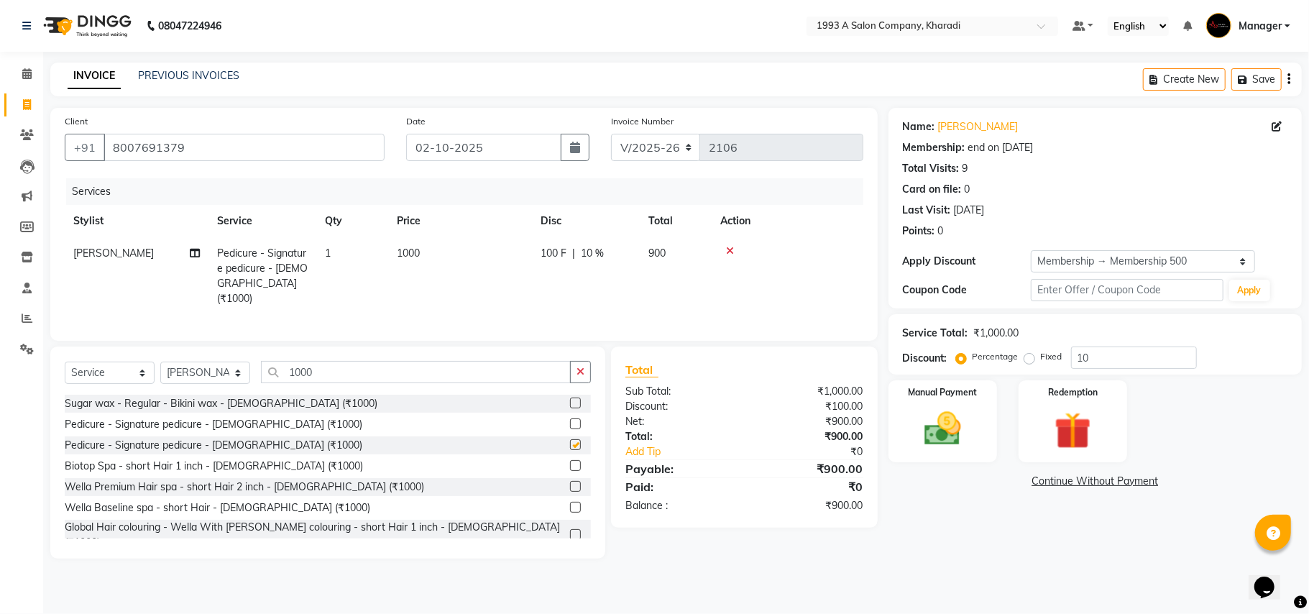
checkbox input "false"
click at [90, 251] on span "[PERSON_NAME]" at bounding box center [113, 253] width 80 height 13
select select "13350"
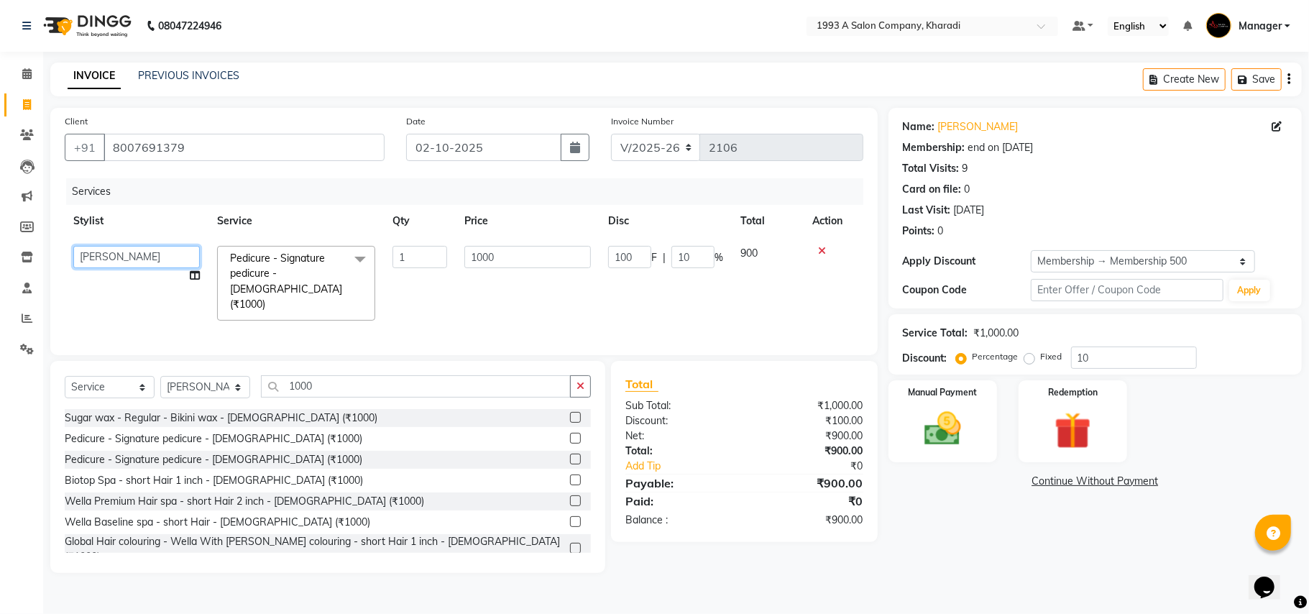
click at [113, 256] on select "[PERSON_NAME] [PERSON_NAME] Manager [PERSON_NAME] S Neha Tigote [PERSON_NAME] […" at bounding box center [136, 257] width 126 height 22
select select "53074"
click at [926, 430] on img at bounding box center [942, 429] width 63 height 45
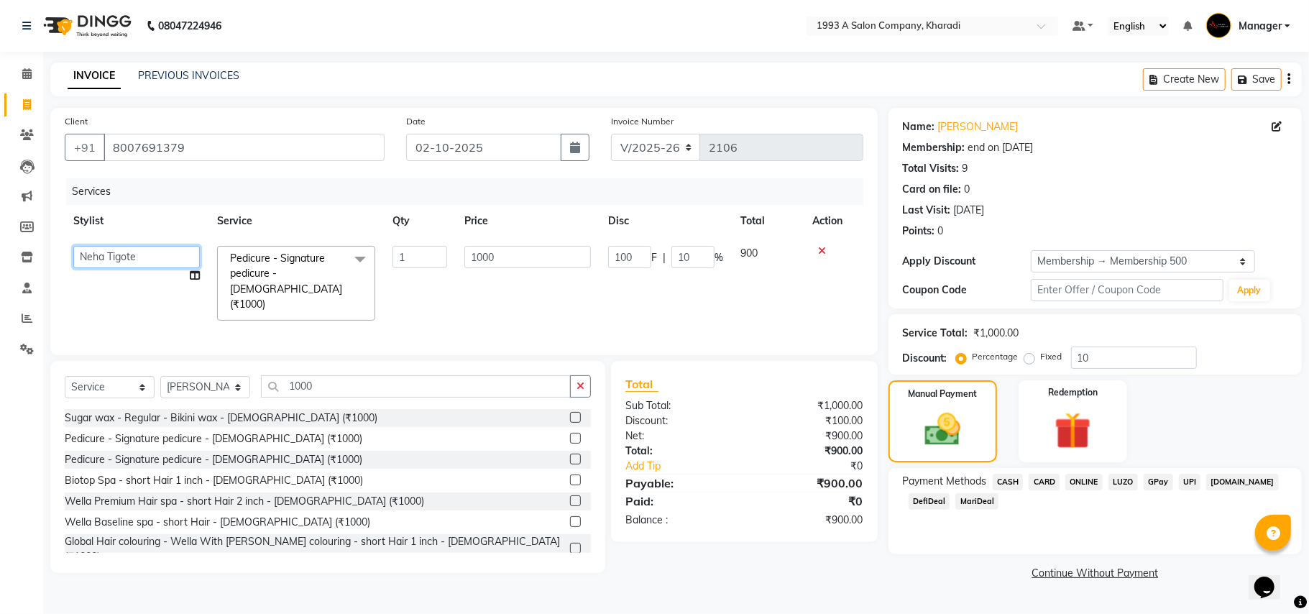
click at [96, 254] on select "[PERSON_NAME] [PERSON_NAME] Manager [PERSON_NAME] S Neha Tigote [PERSON_NAME] […" at bounding box center [136, 257] width 126 height 22
select select "90882"
click at [999, 477] on span "CASH" at bounding box center [1007, 482] width 31 height 17
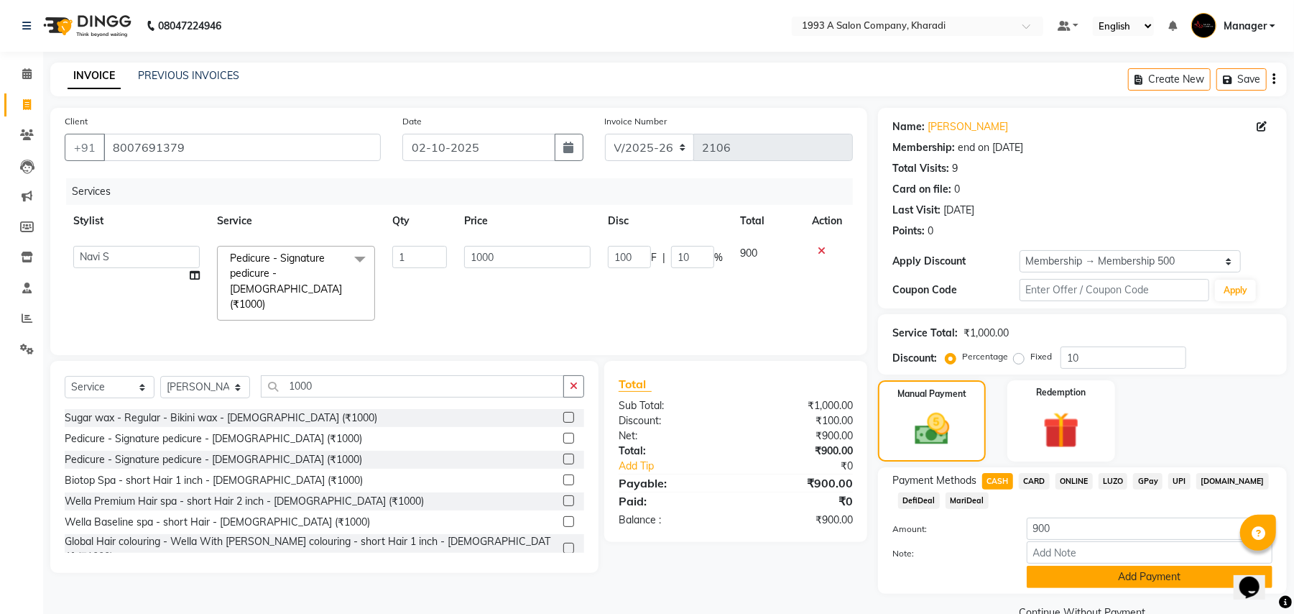
click at [1075, 575] on button "Add Payment" at bounding box center [1150, 577] width 246 height 22
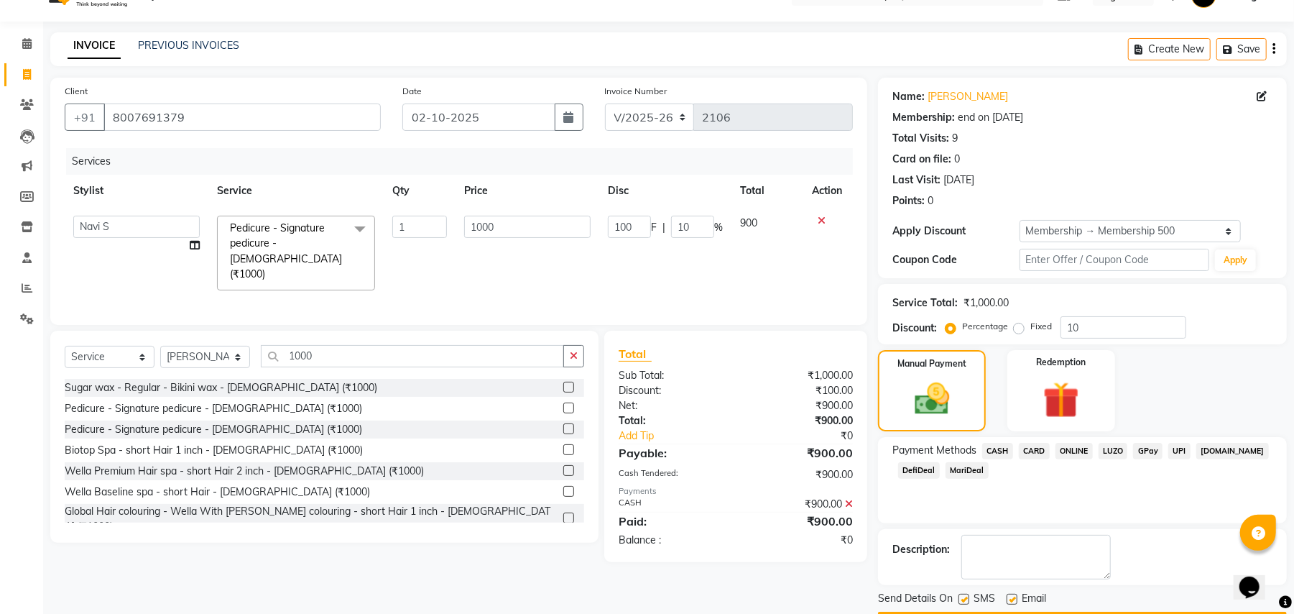
scroll to position [73, 0]
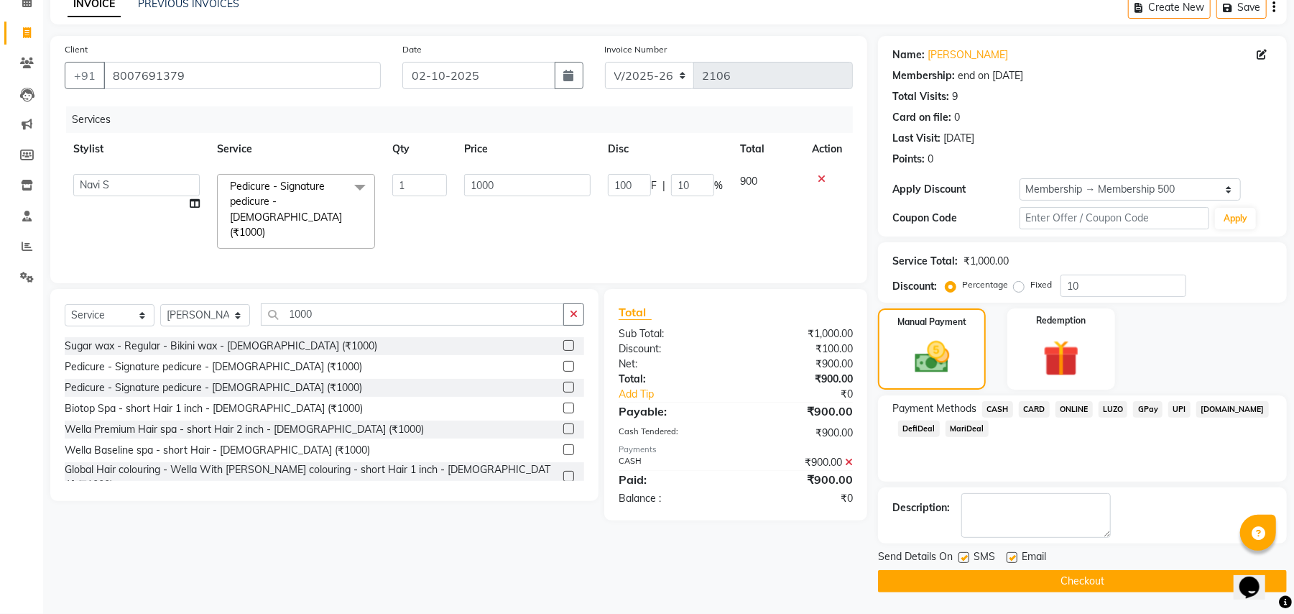
click at [1046, 575] on button "Checkout" at bounding box center [1082, 581] width 409 height 22
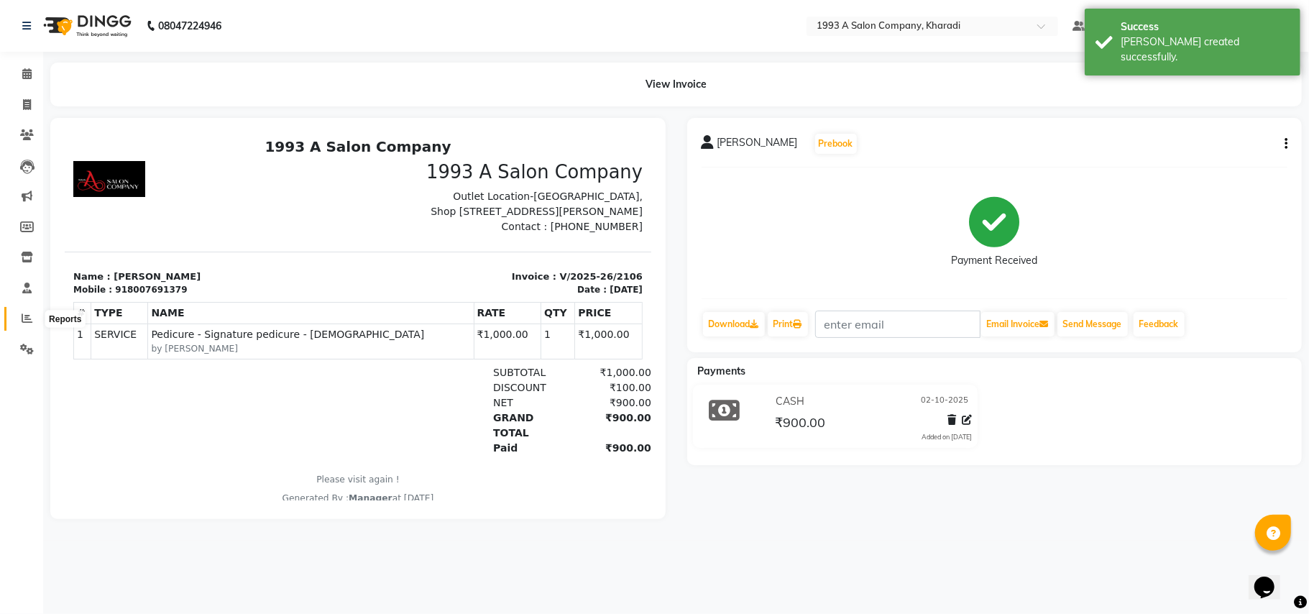
click at [27, 317] on icon at bounding box center [27, 318] width 11 height 11
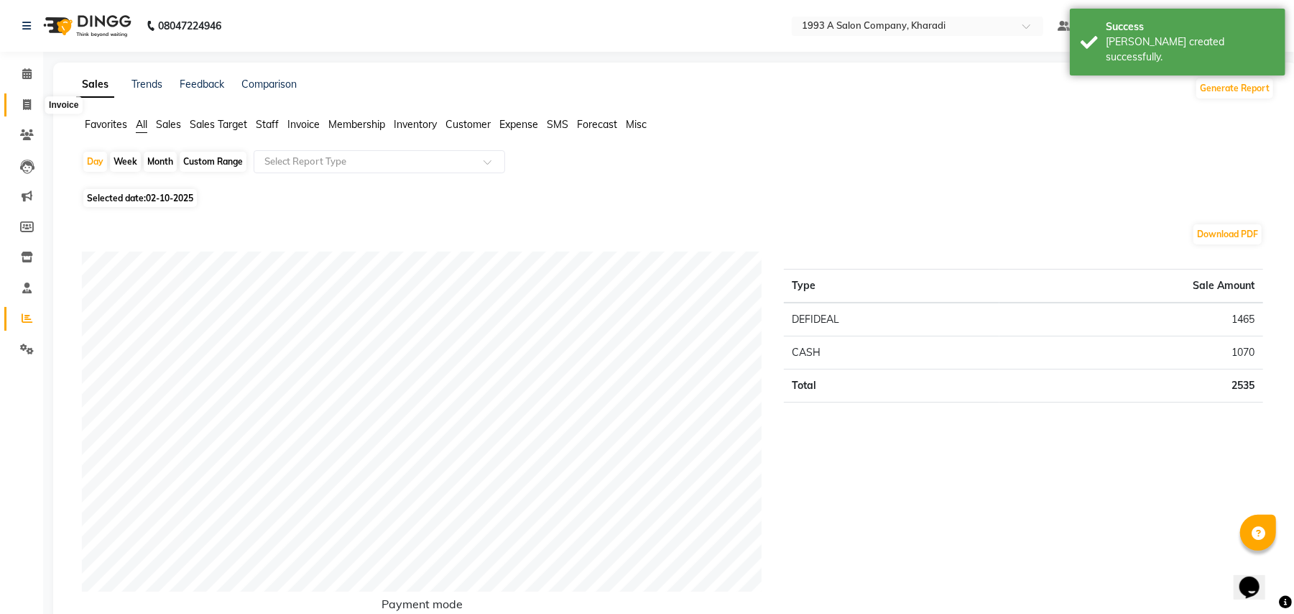
click at [23, 101] on icon at bounding box center [27, 104] width 8 height 11
select select "service"
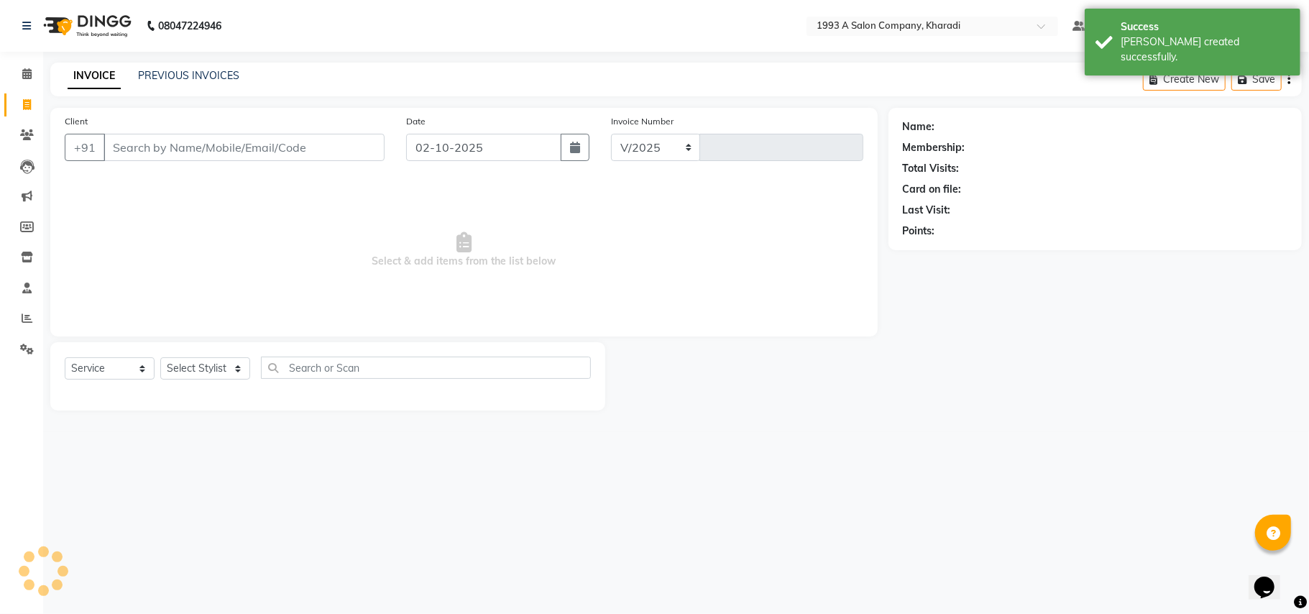
select select "651"
type input "2107"
select select "13350"
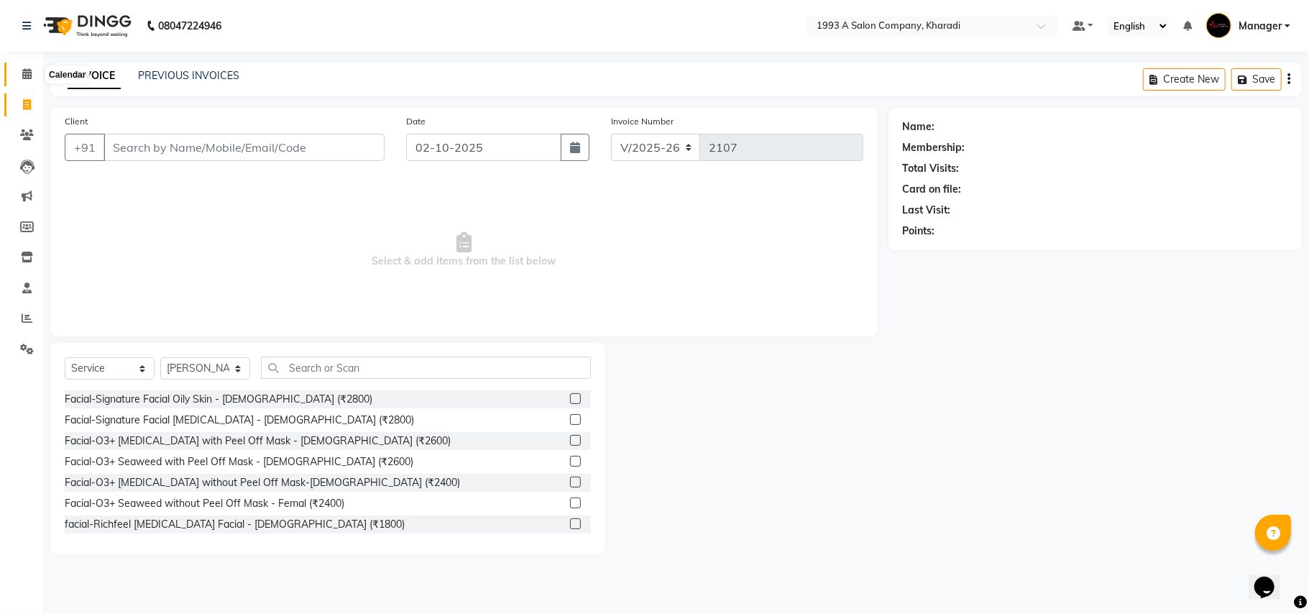
click at [27, 76] on icon at bounding box center [26, 73] width 9 height 11
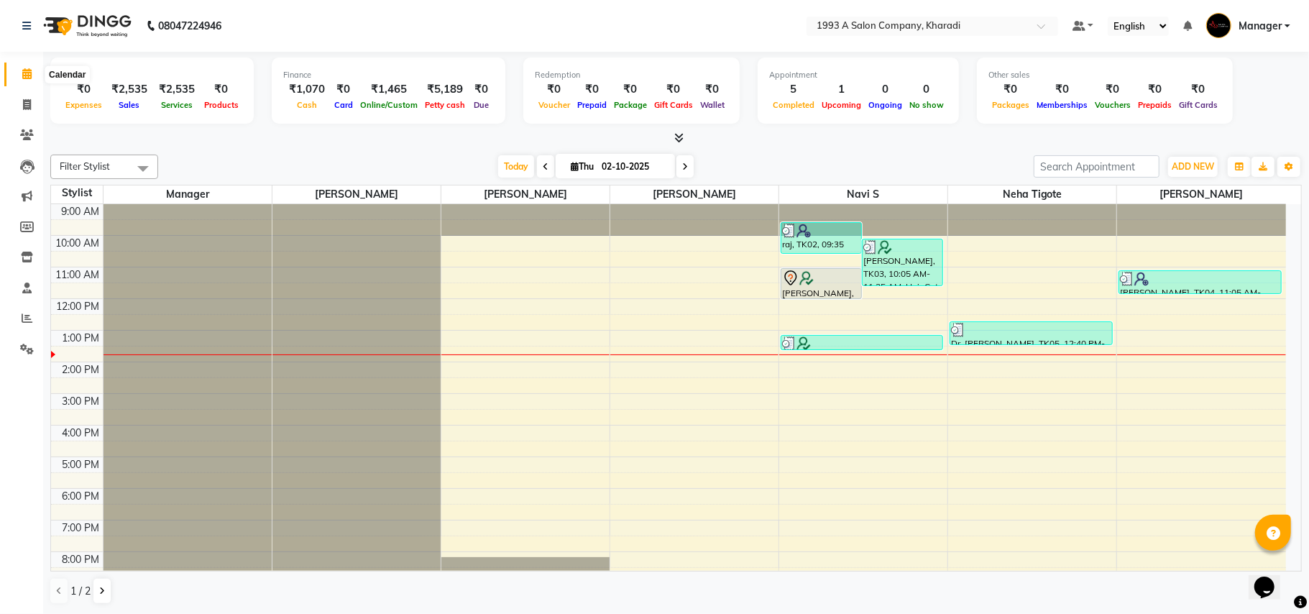
click at [23, 73] on icon at bounding box center [26, 73] width 9 height 11
